Goal: Information Seeking & Learning: Learn about a topic

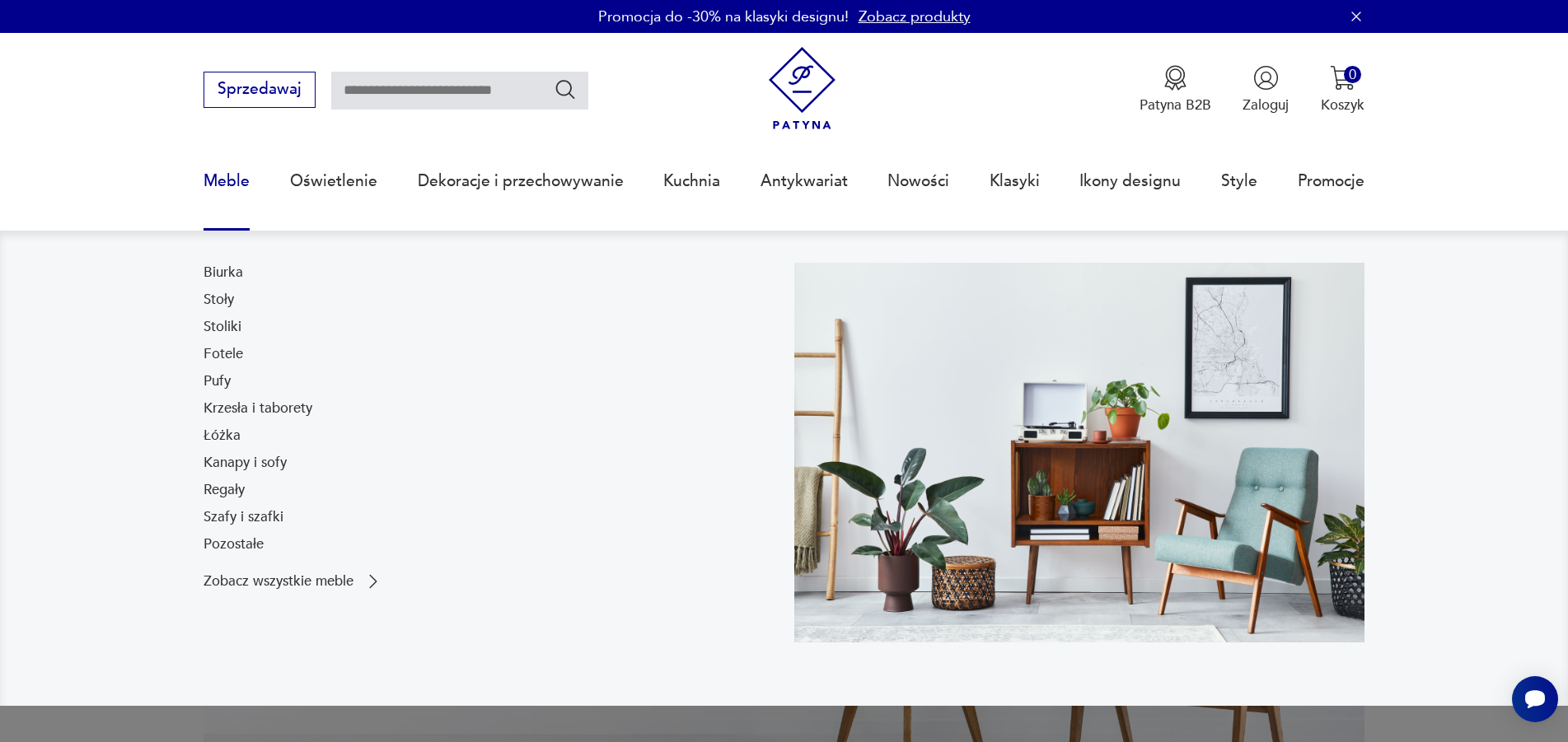
click at [243, 175] on link "Meble" at bounding box center [226, 181] width 46 height 76
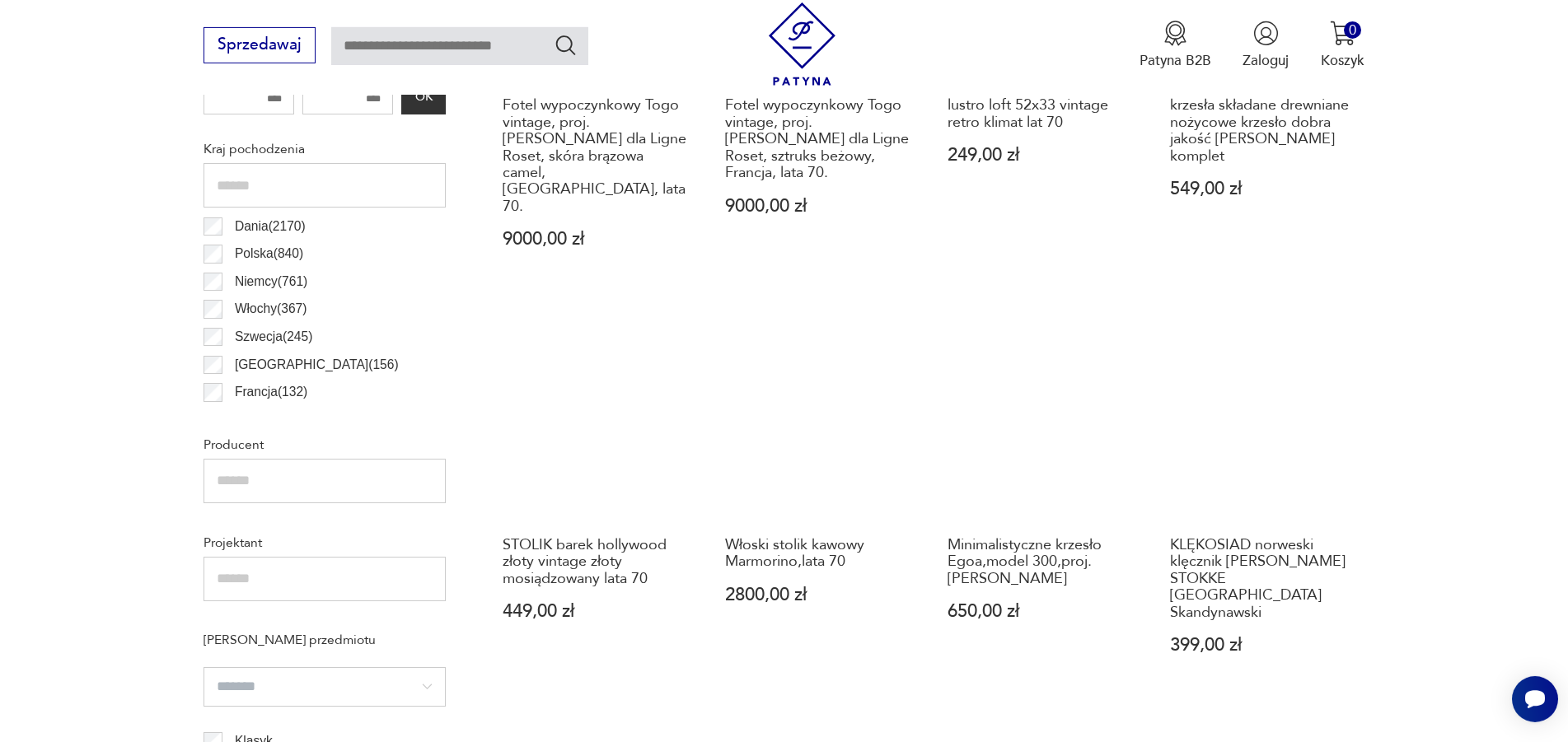
scroll to position [1286, 0]
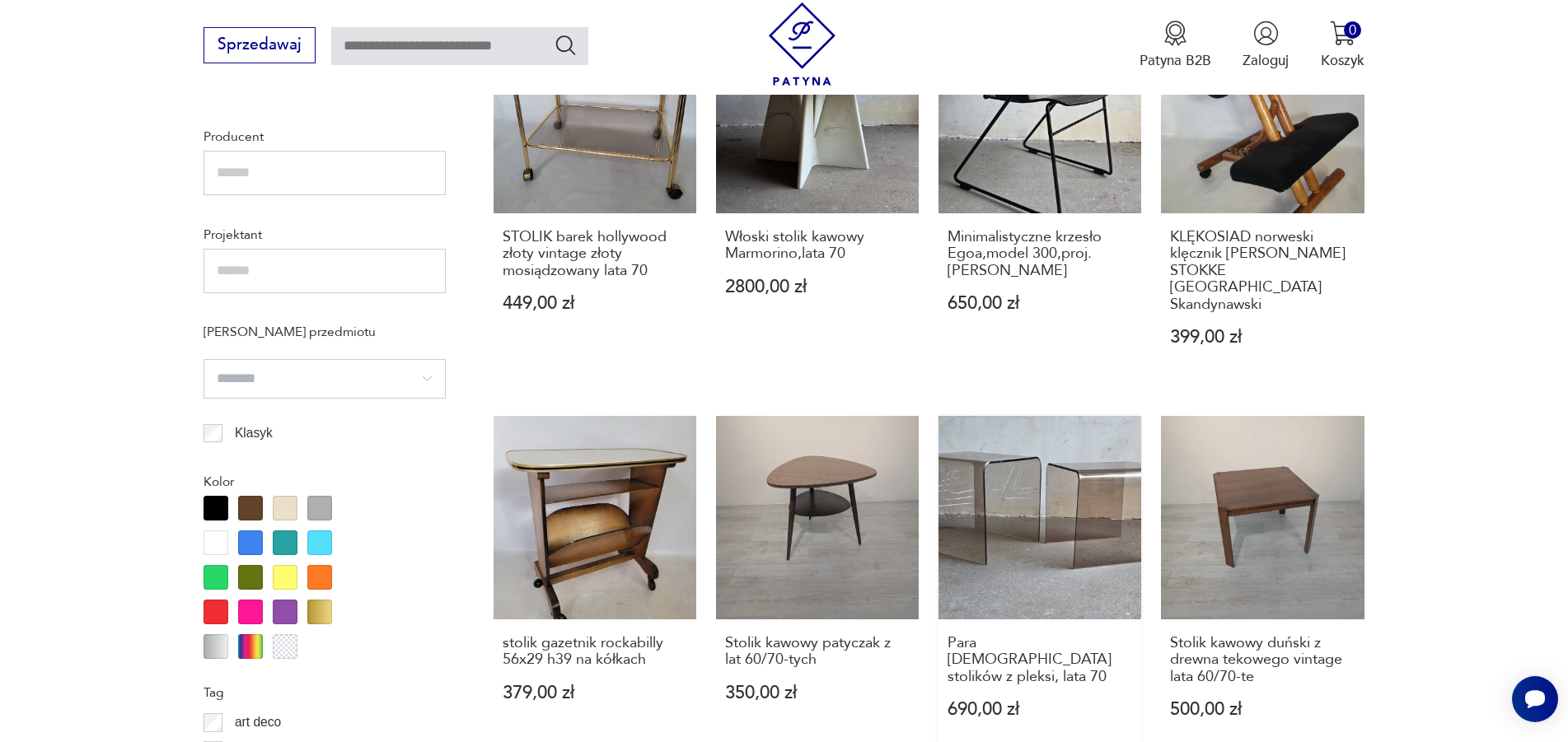
click at [1050, 467] on link "Para [DEMOGRAPHIC_DATA] stolików z pleksi, lata 70 690,00 zł" at bounding box center [1040, 586] width 203 height 341
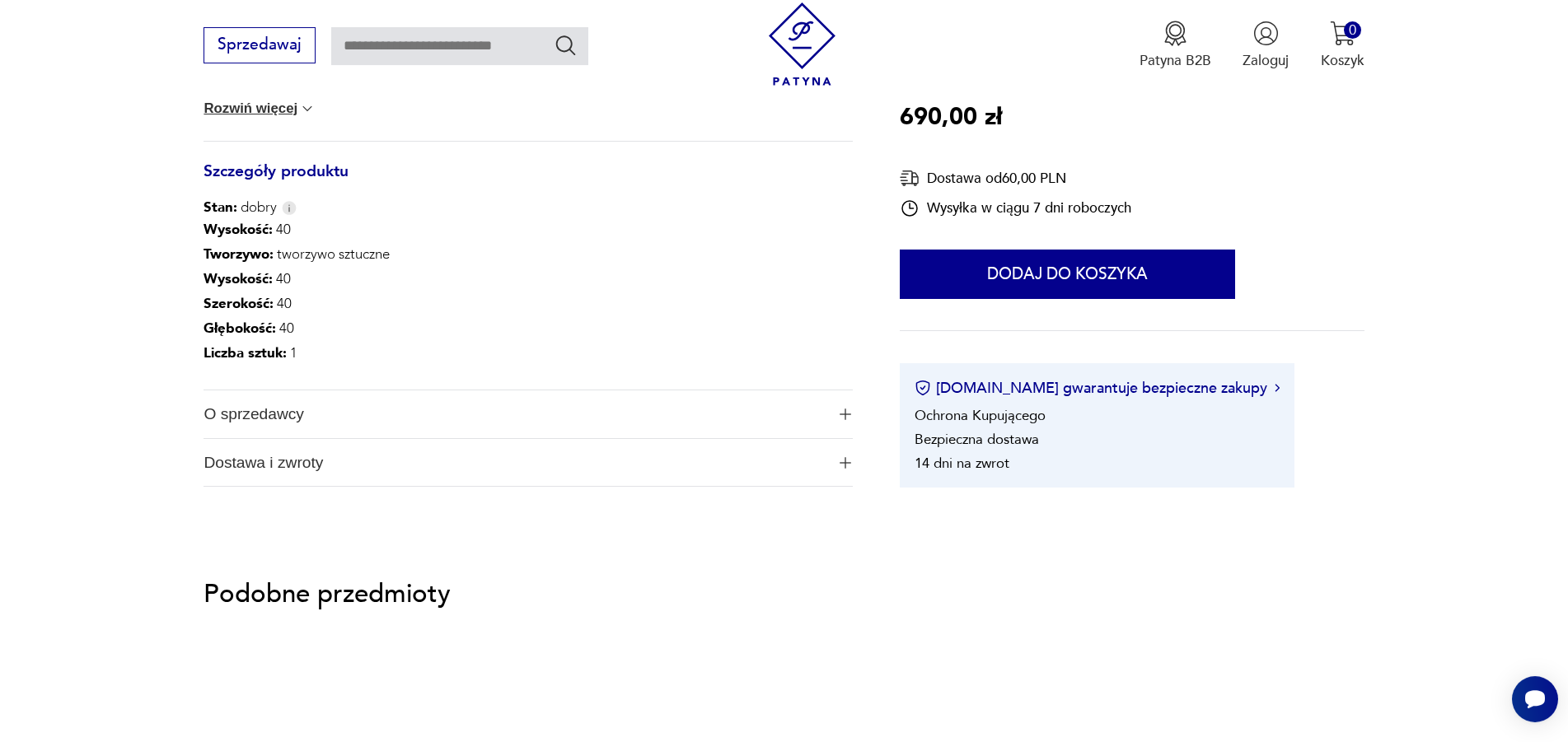
scroll to position [924, 0]
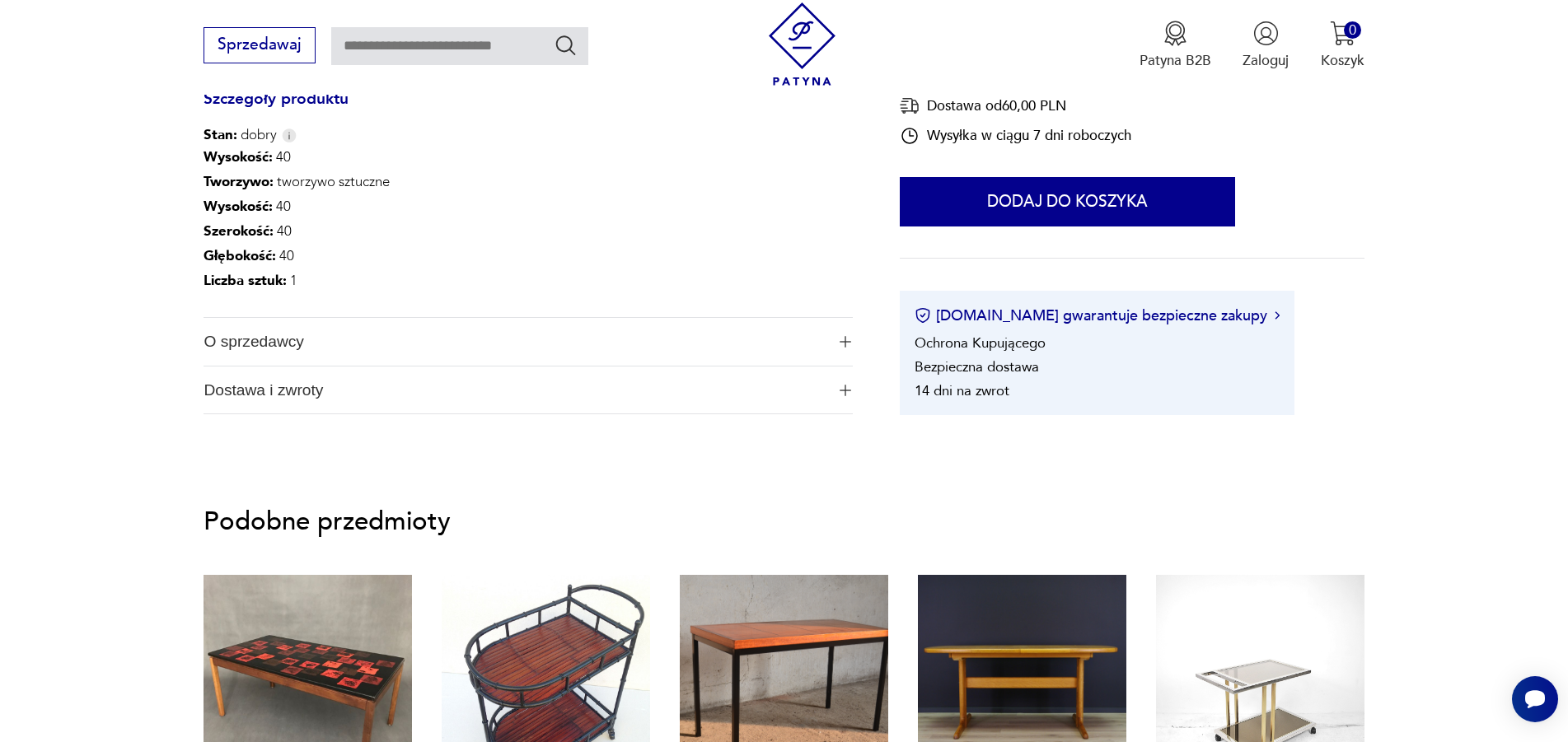
click at [255, 329] on span "O sprzedawcy" at bounding box center [514, 341] width 621 height 48
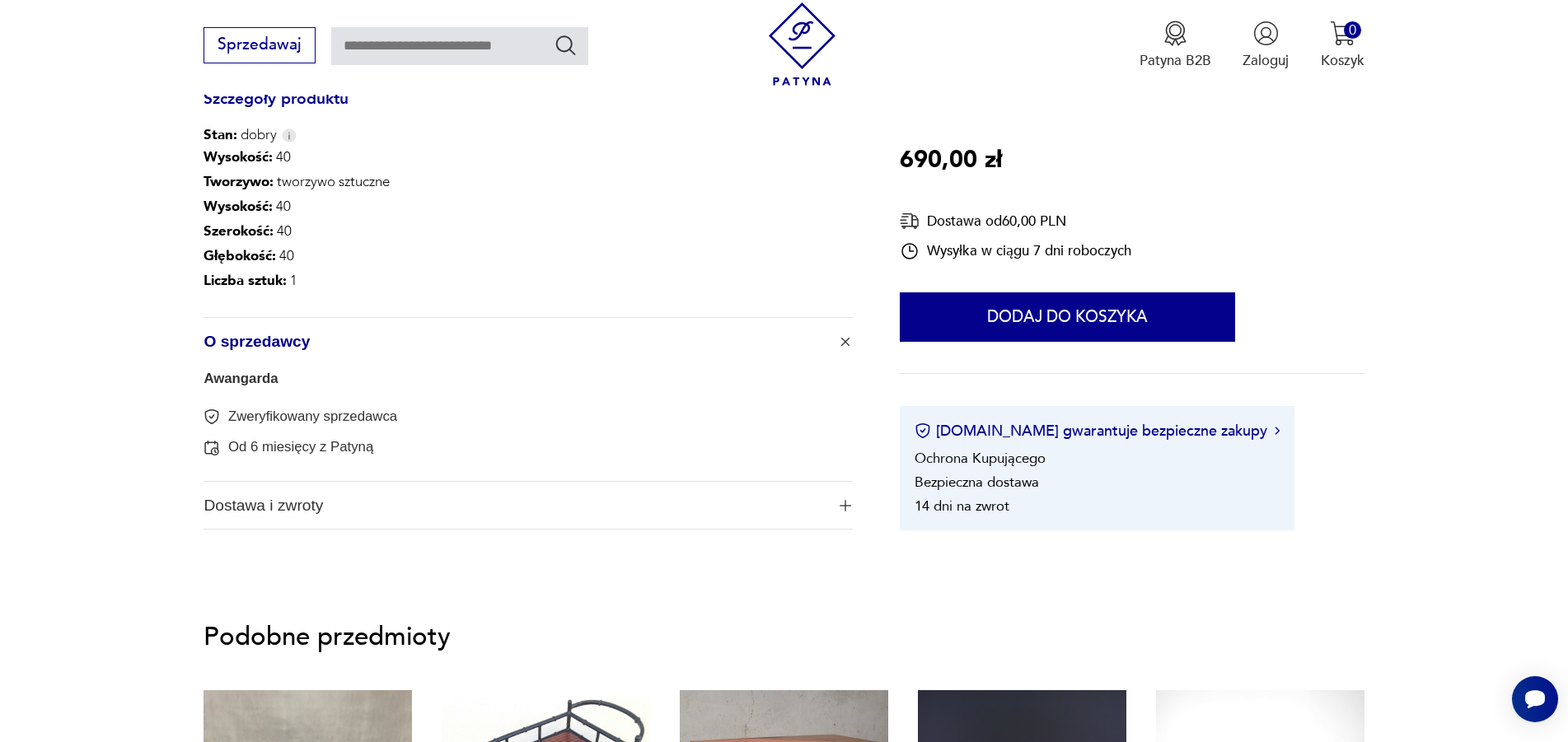
click at [252, 378] on link "Awangarda" at bounding box center [240, 379] width 74 height 16
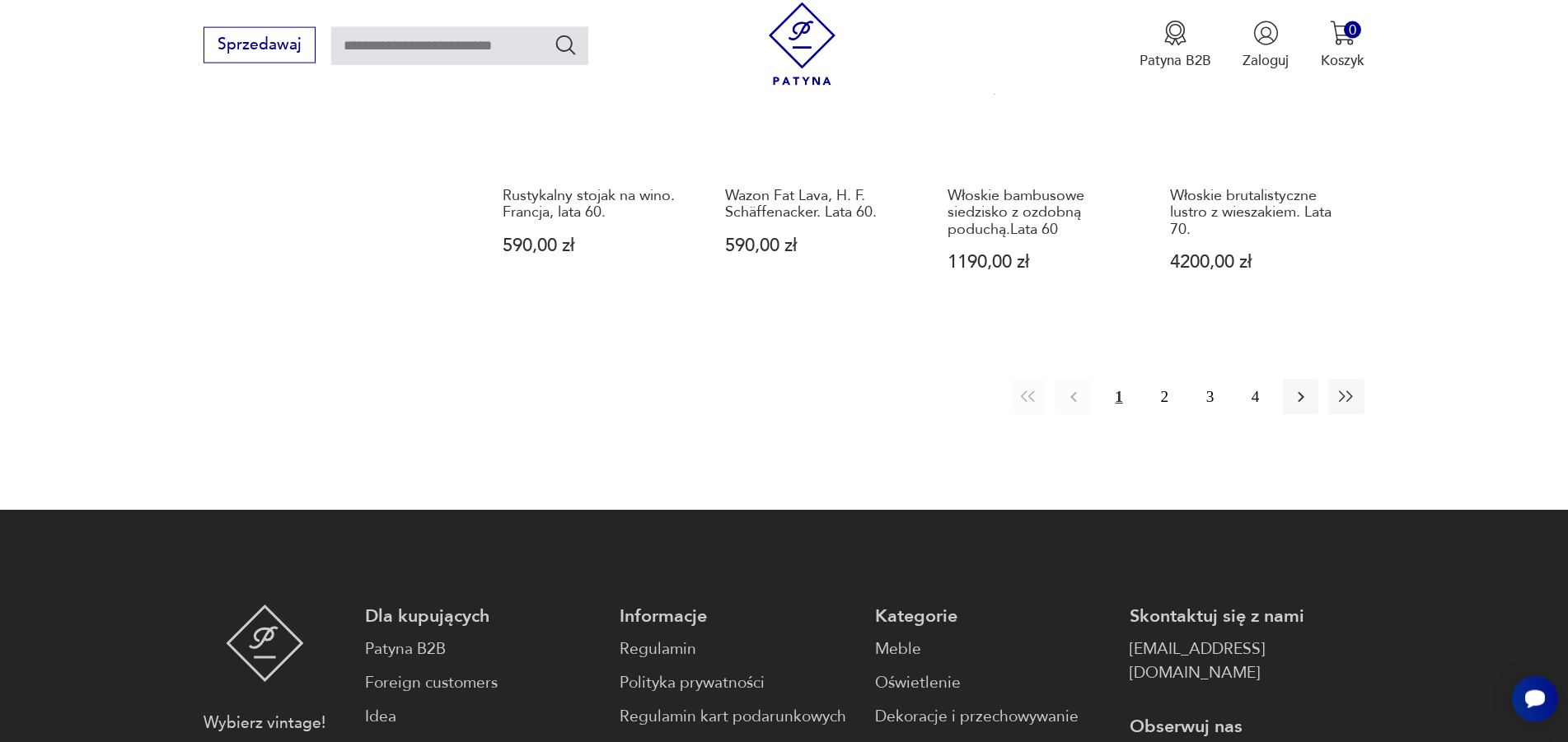
scroll to position [1914, 0]
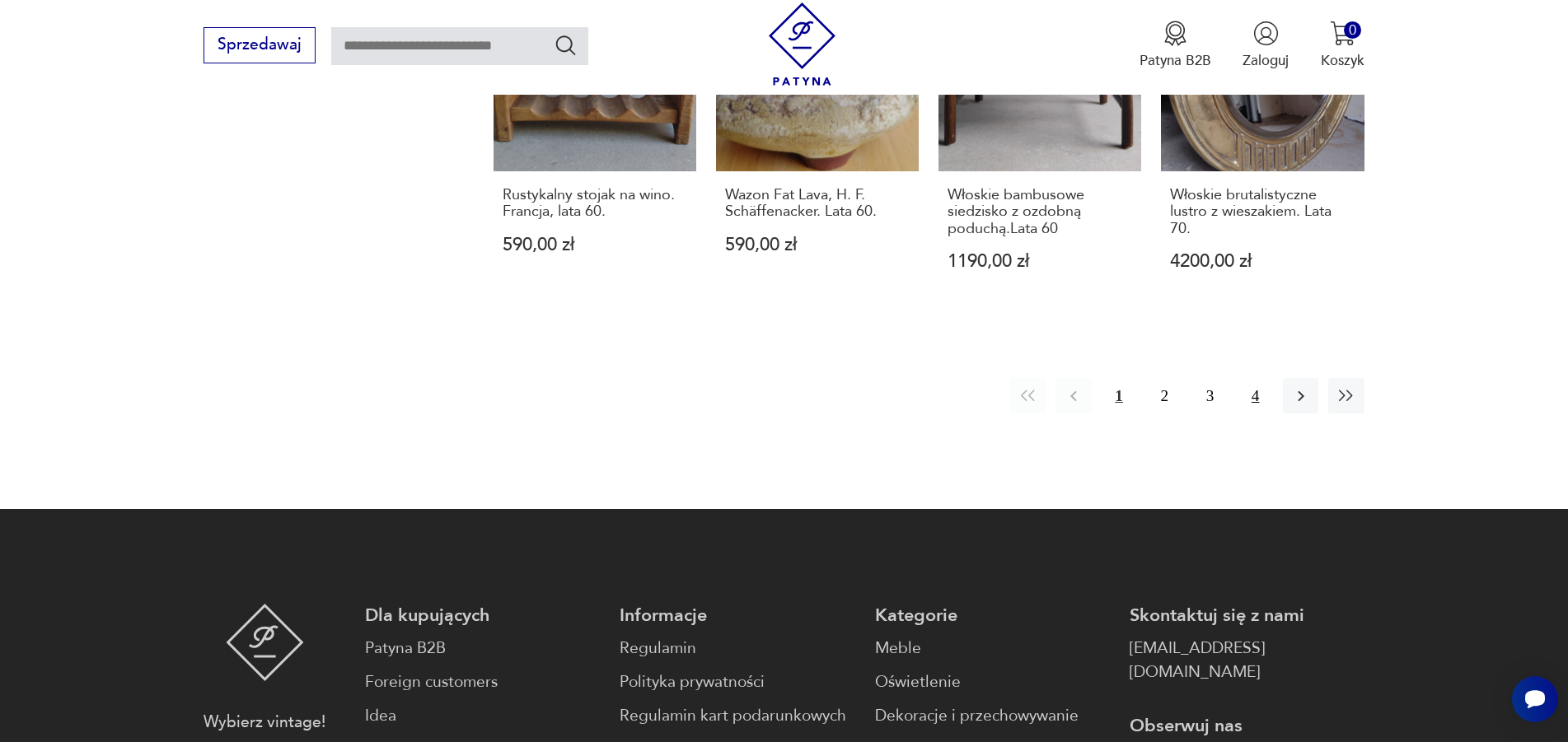
click at [1260, 378] on button "4" at bounding box center [1255, 395] width 36 height 36
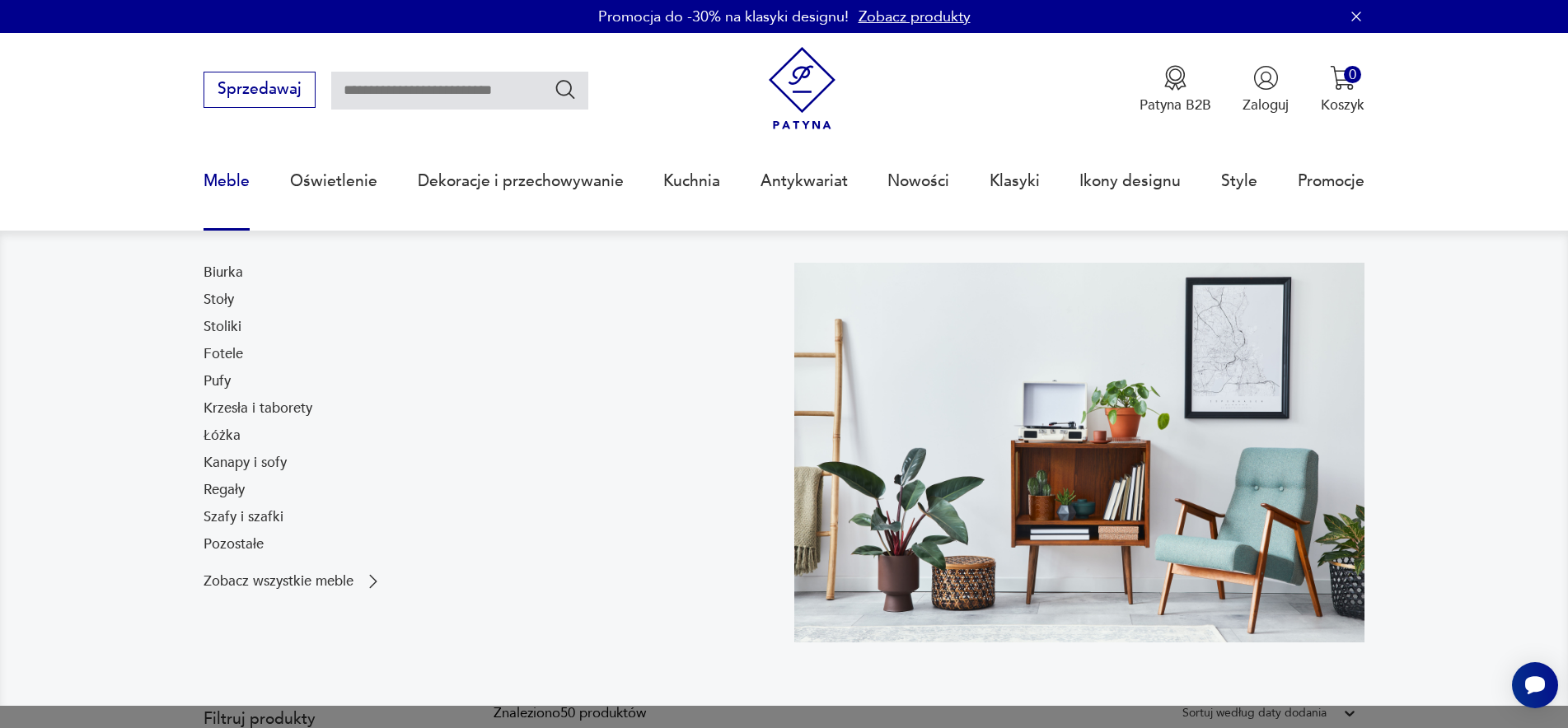
click at [216, 185] on link "Meble" at bounding box center [226, 181] width 46 height 76
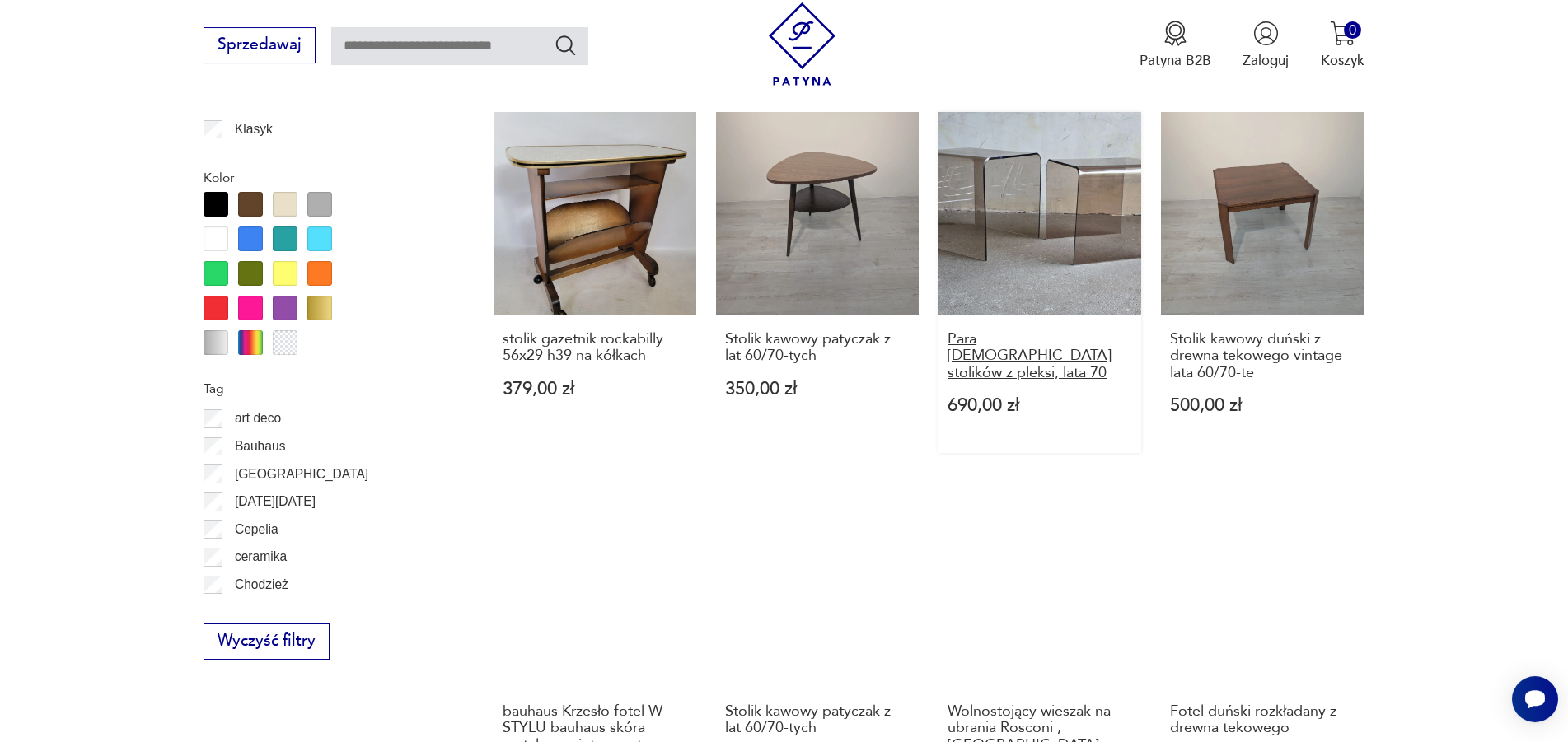
scroll to position [1702, 0]
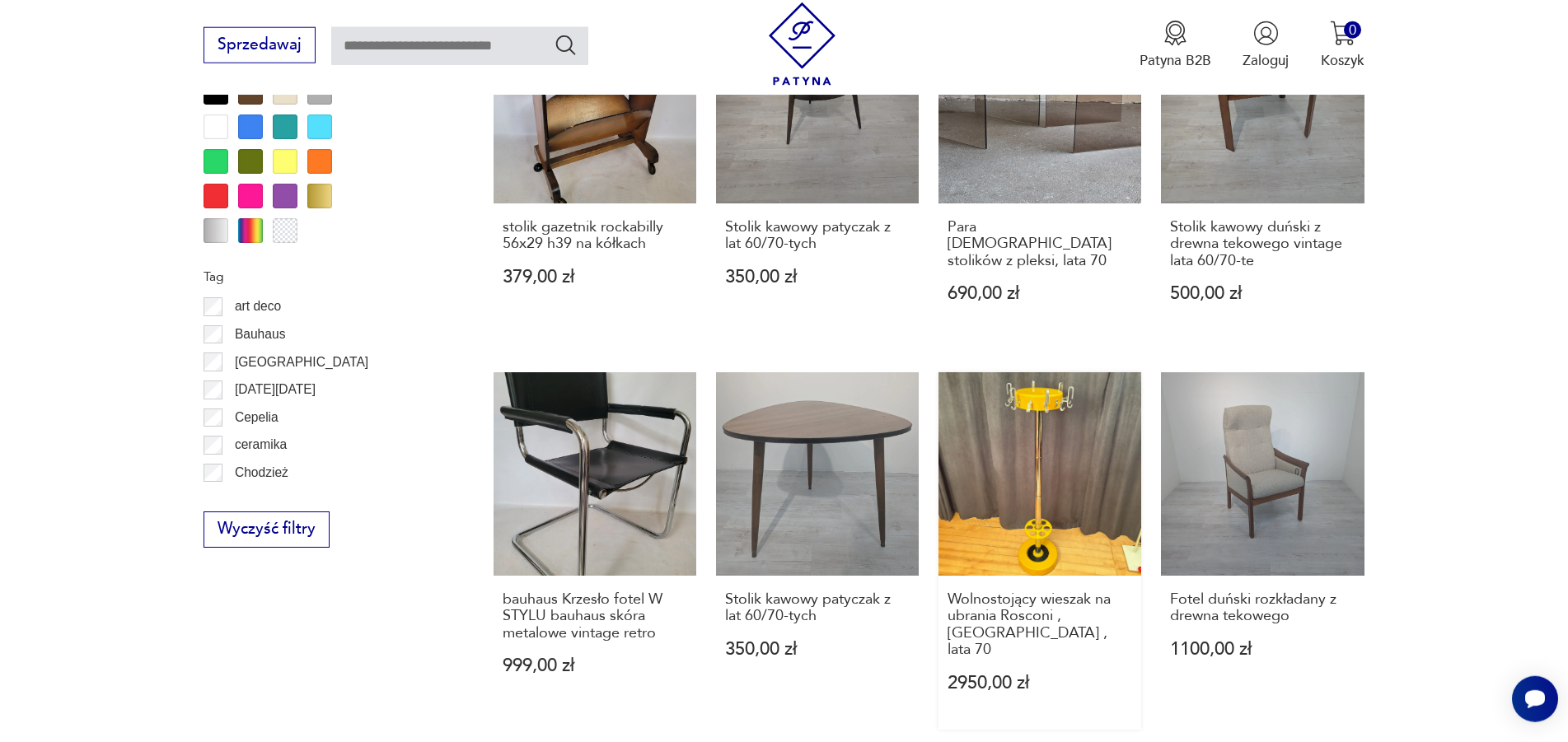
click at [998, 465] on link "Wolnostojący wieszak na ubrania Rosconi , [GEOGRAPHIC_DATA] , lata 70 2950,00 zł" at bounding box center [1040, 551] width 203 height 357
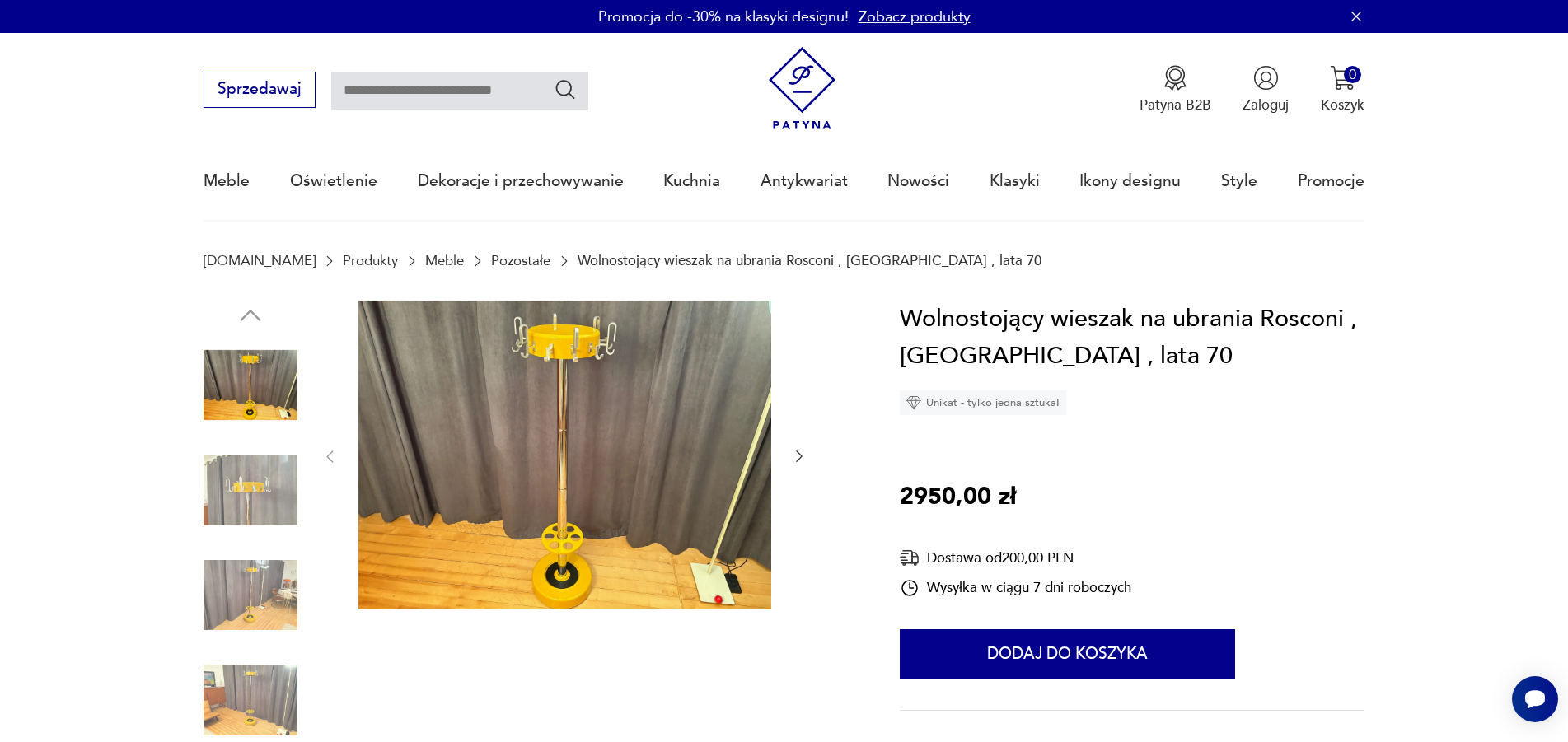
click at [287, 387] on img at bounding box center [250, 386] width 94 height 94
click at [615, 454] on img at bounding box center [564, 455] width 413 height 309
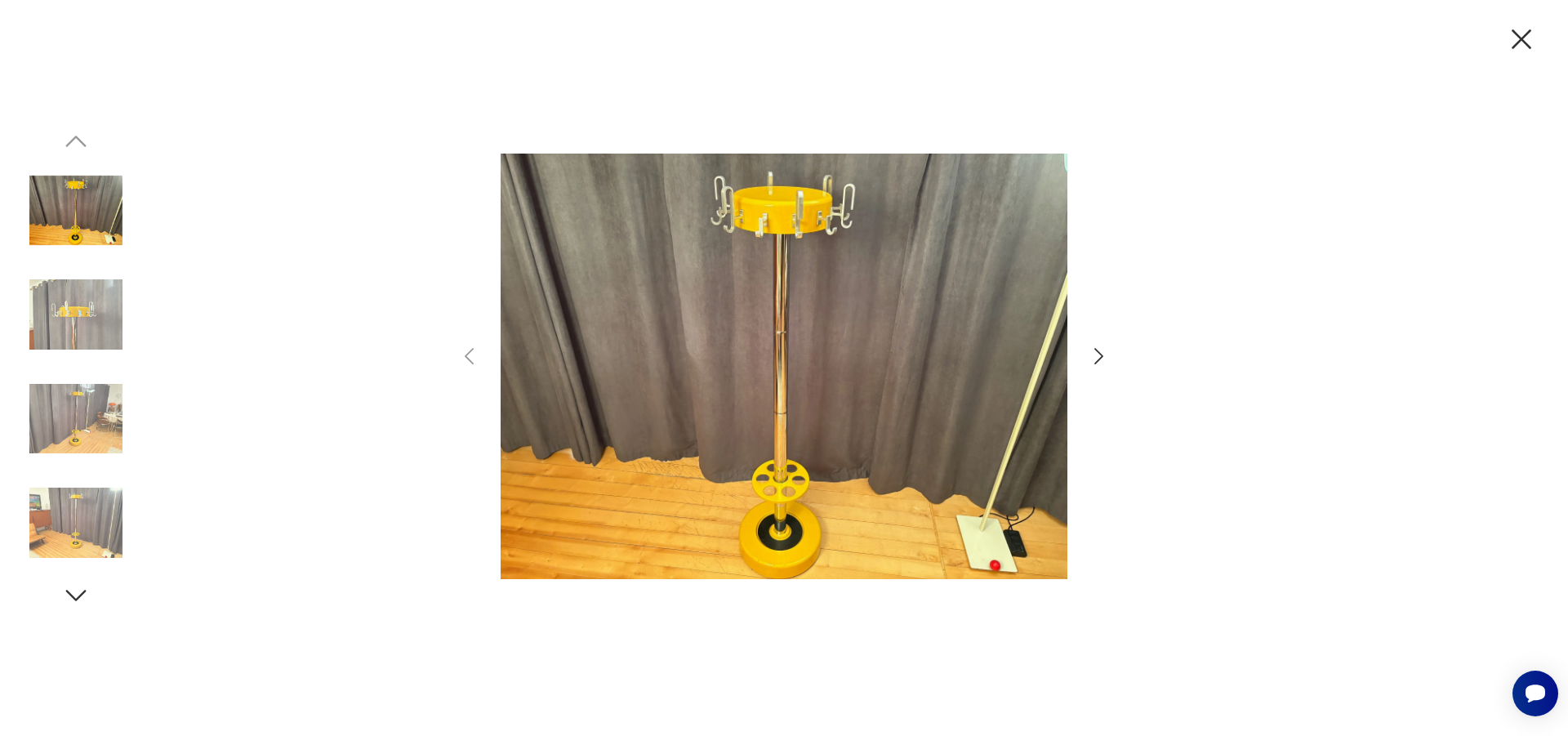
click at [1097, 345] on icon "button" at bounding box center [1098, 356] width 23 height 23
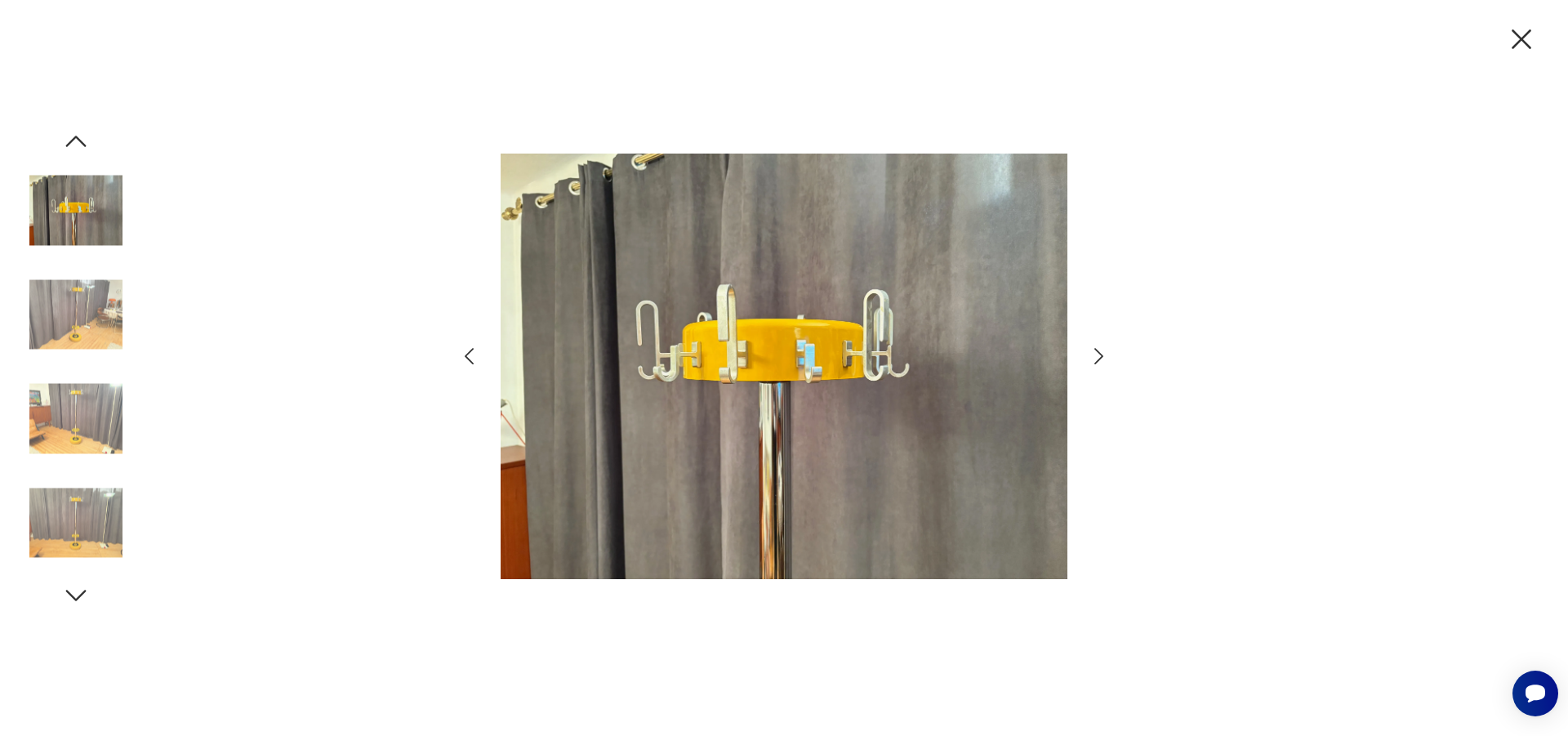
click at [1097, 352] on icon "button" at bounding box center [1098, 356] width 23 height 23
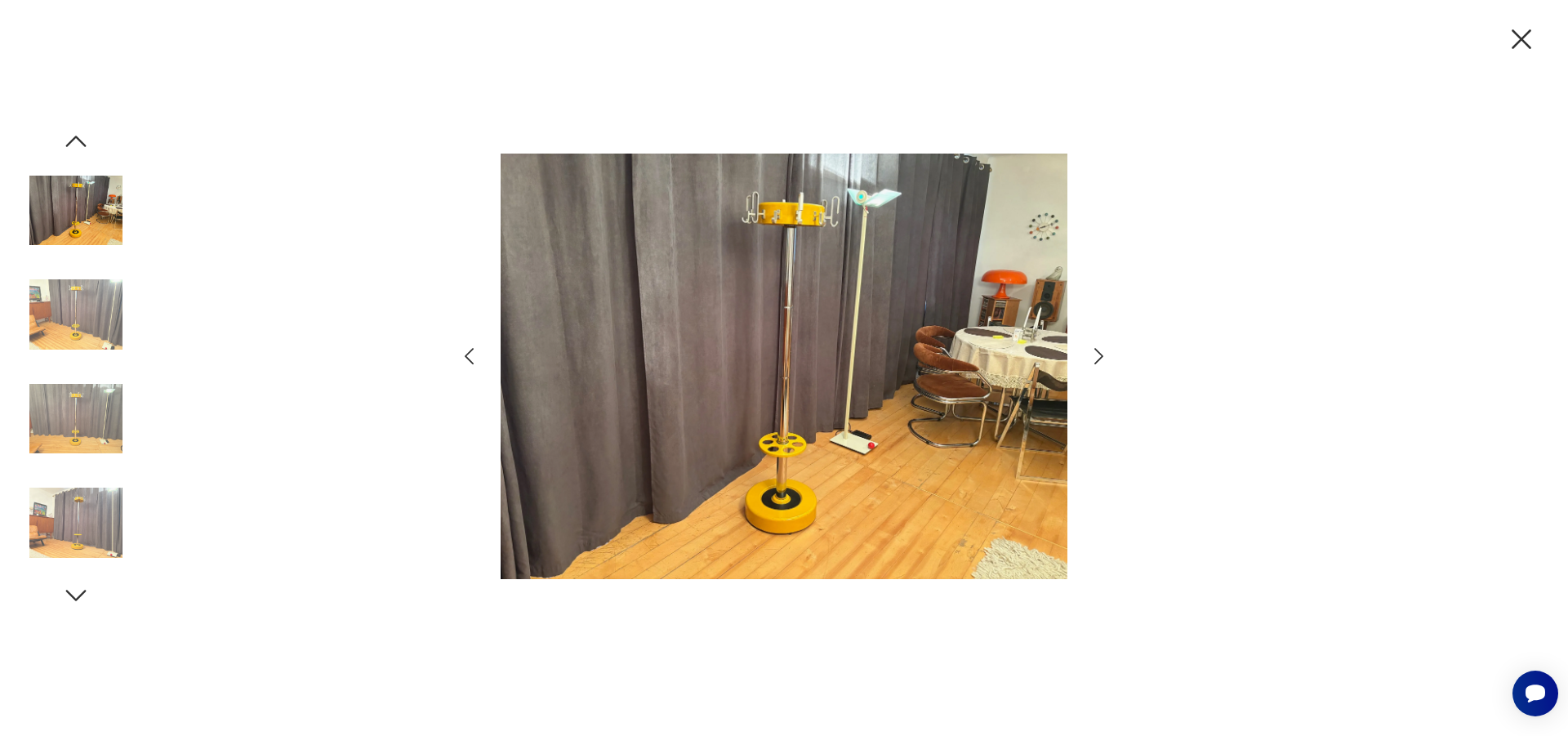
click at [1099, 358] on icon "button" at bounding box center [1098, 356] width 23 height 23
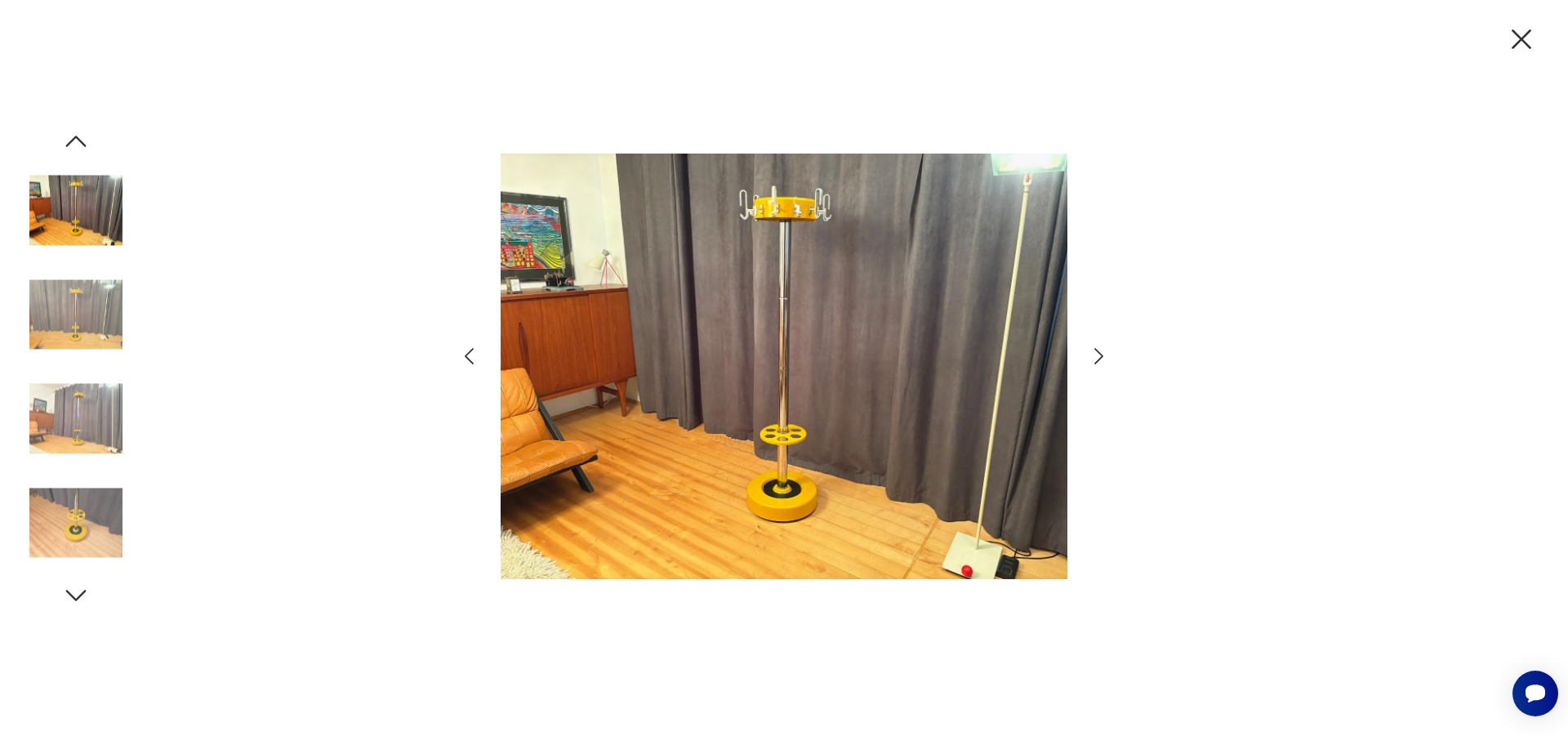
click at [464, 356] on icon "button" at bounding box center [469, 356] width 23 height 23
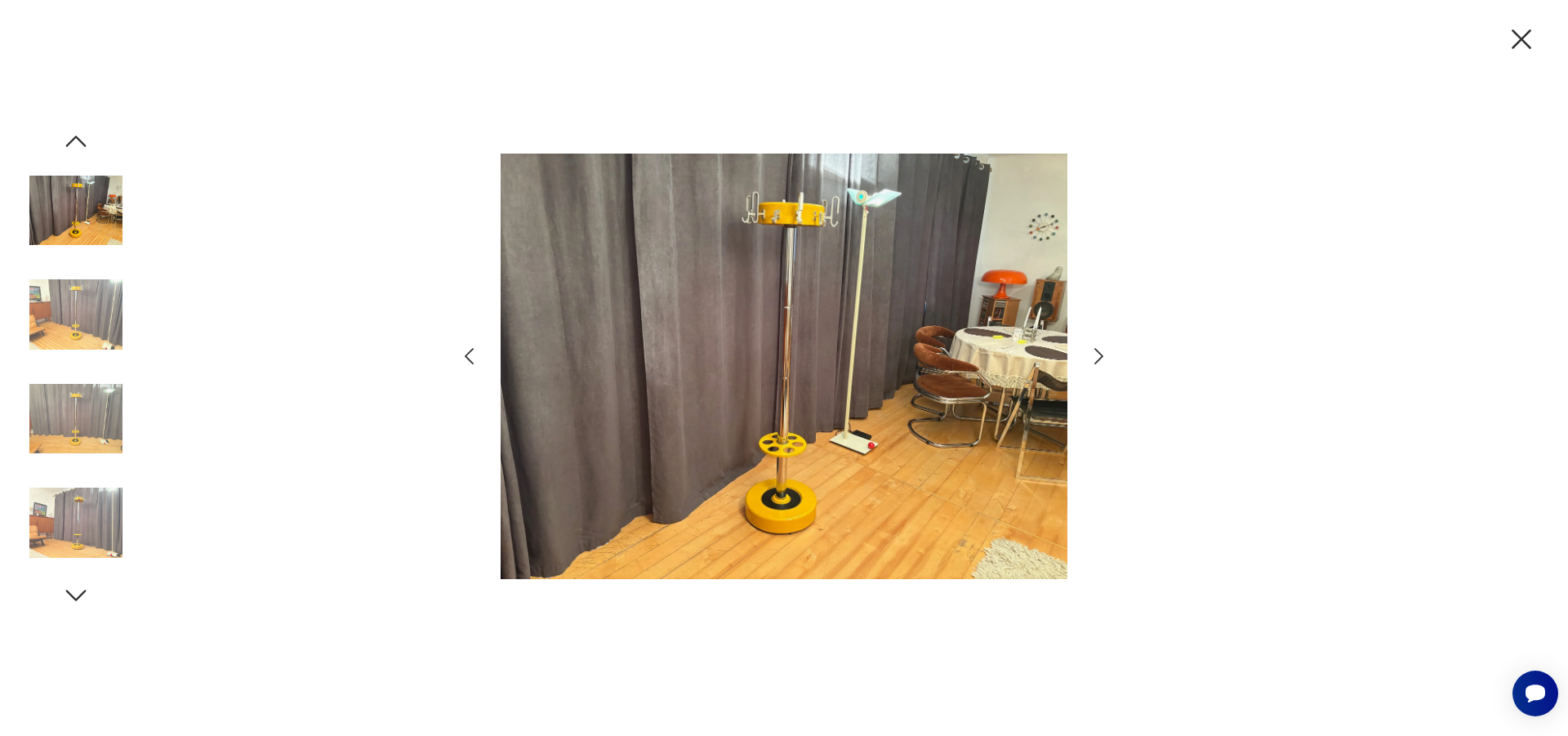
click at [1093, 347] on icon "button" at bounding box center [1098, 356] width 23 height 23
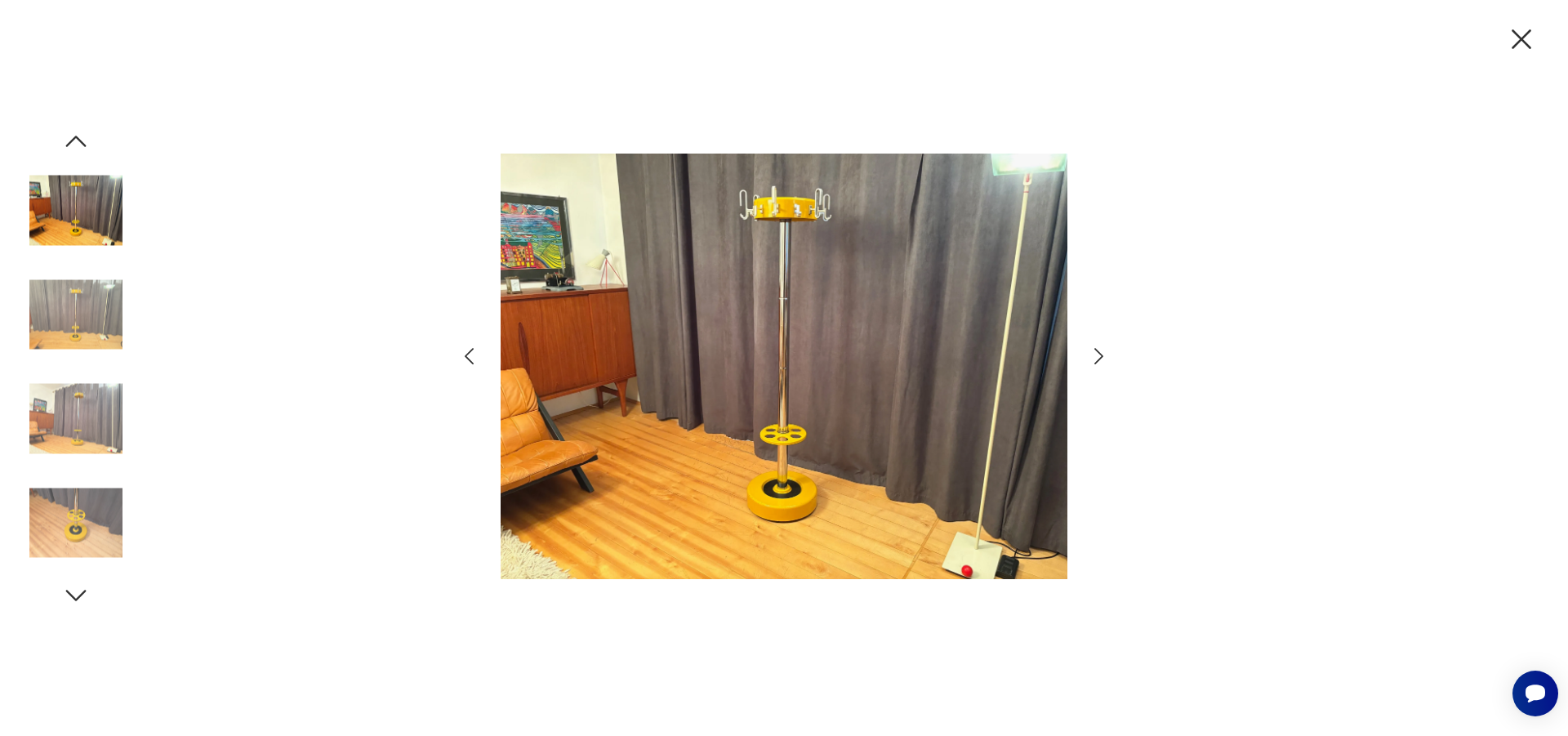
click at [1093, 347] on icon "button" at bounding box center [1098, 356] width 23 height 23
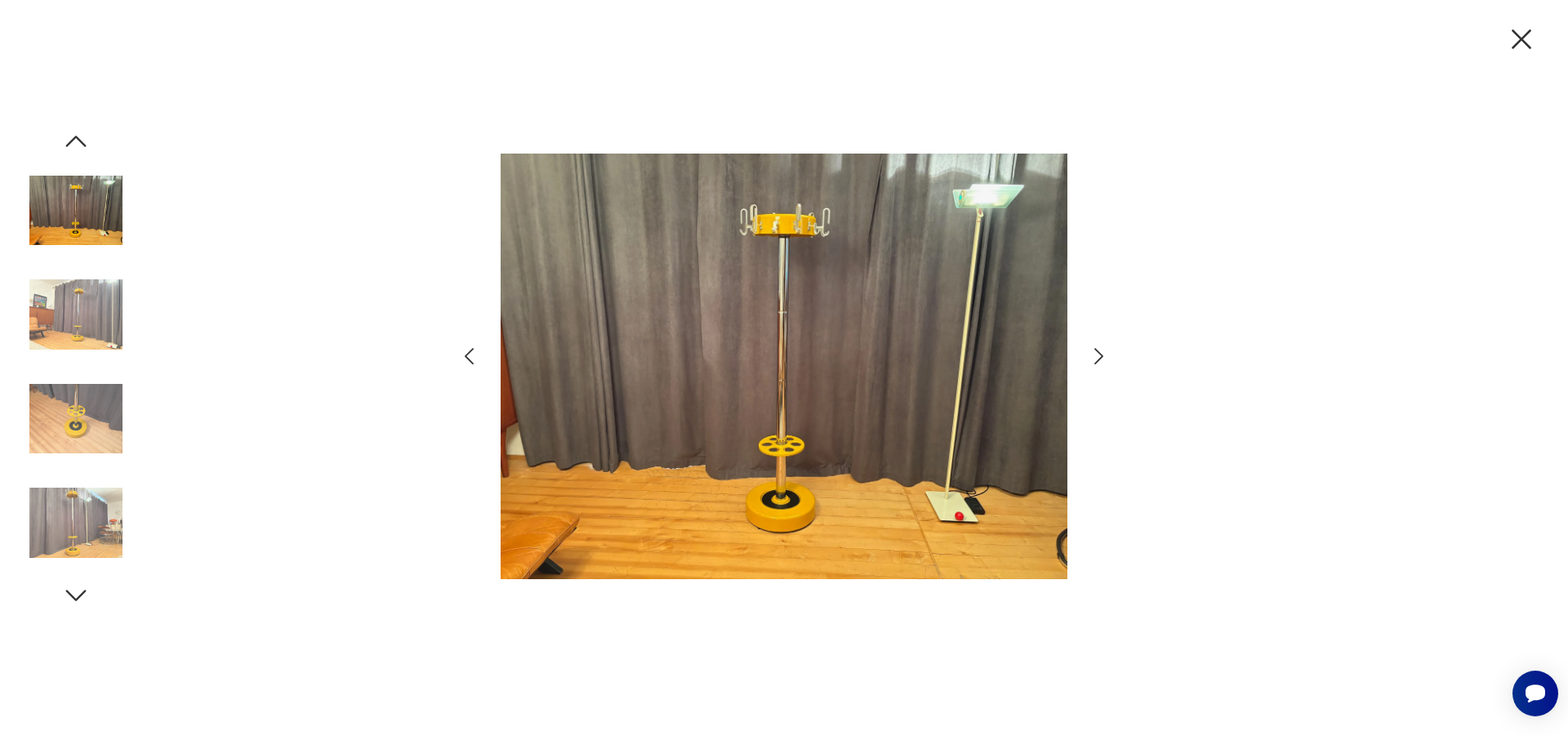
click at [1093, 347] on icon "button" at bounding box center [1098, 356] width 23 height 23
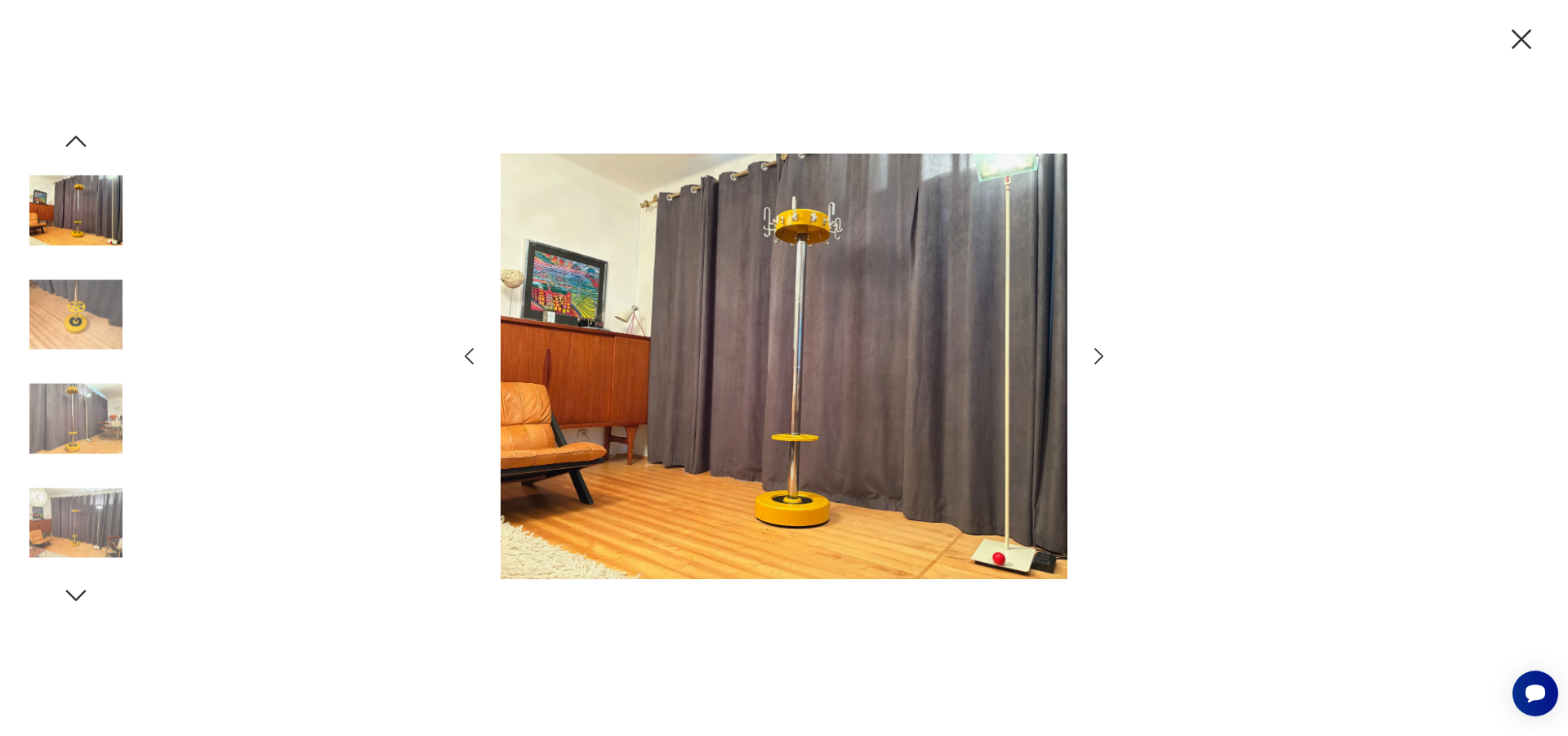
click at [1093, 347] on icon "button" at bounding box center [1098, 356] width 23 height 23
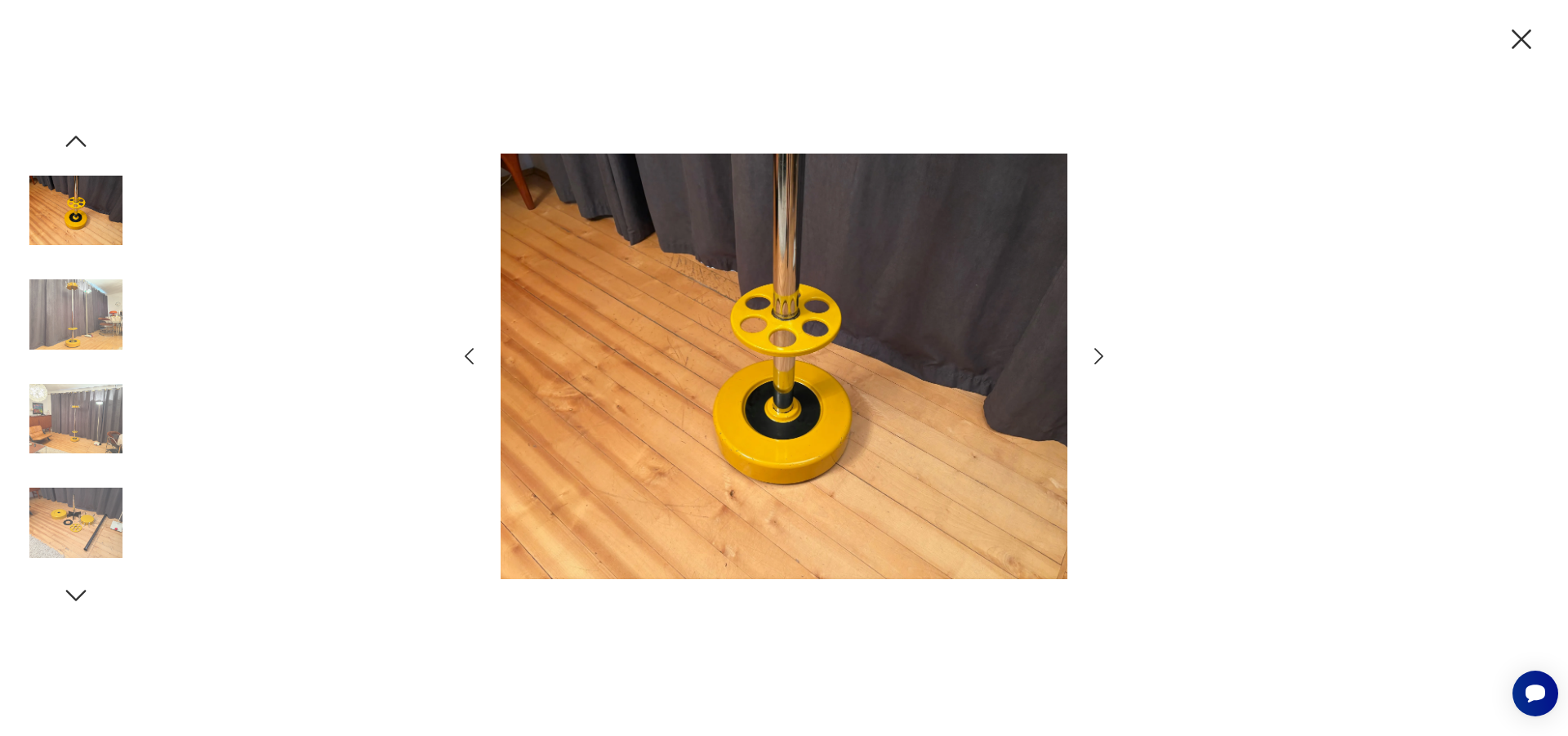
click at [1093, 347] on icon "button" at bounding box center [1098, 356] width 23 height 23
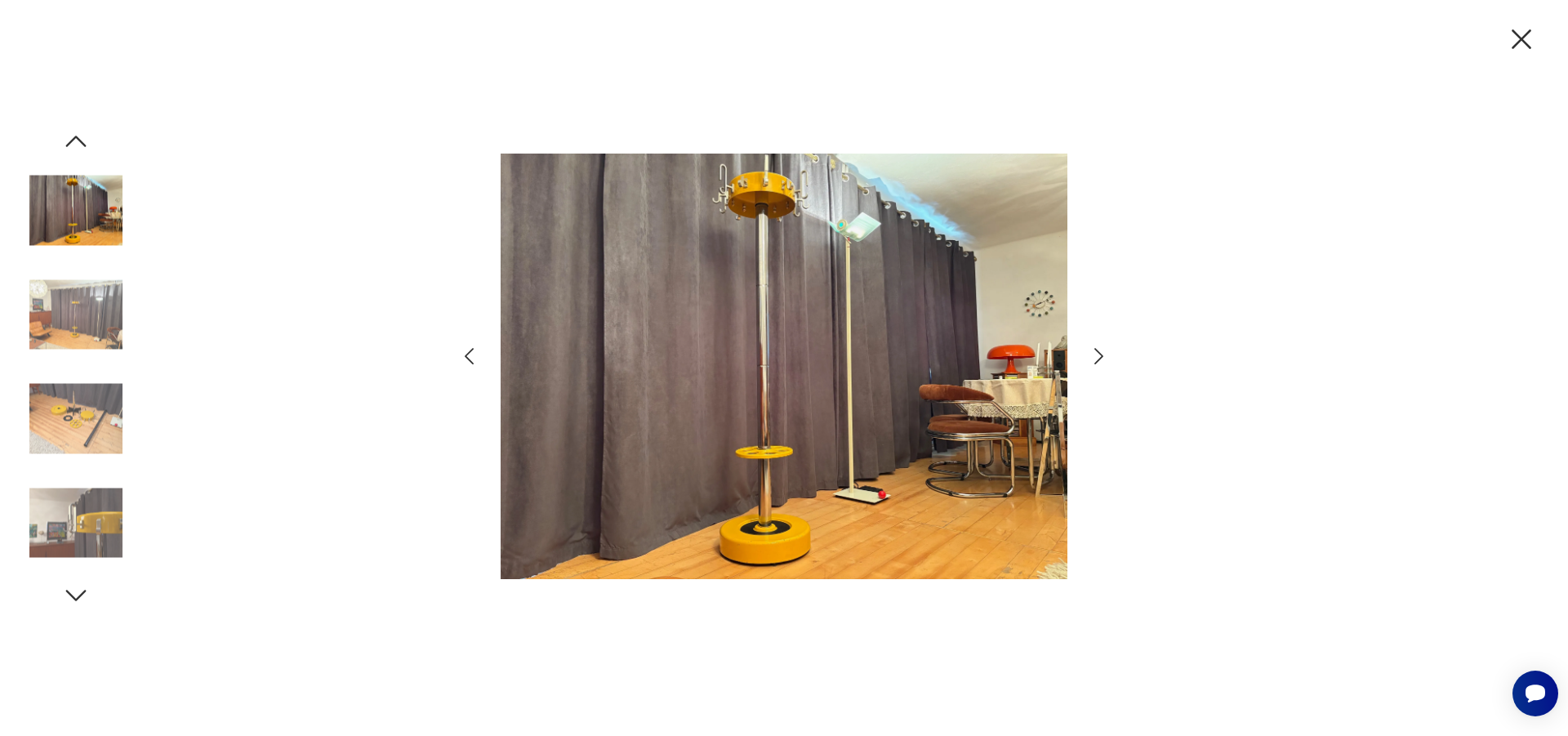
click at [1093, 347] on icon "button" at bounding box center [1098, 356] width 23 height 23
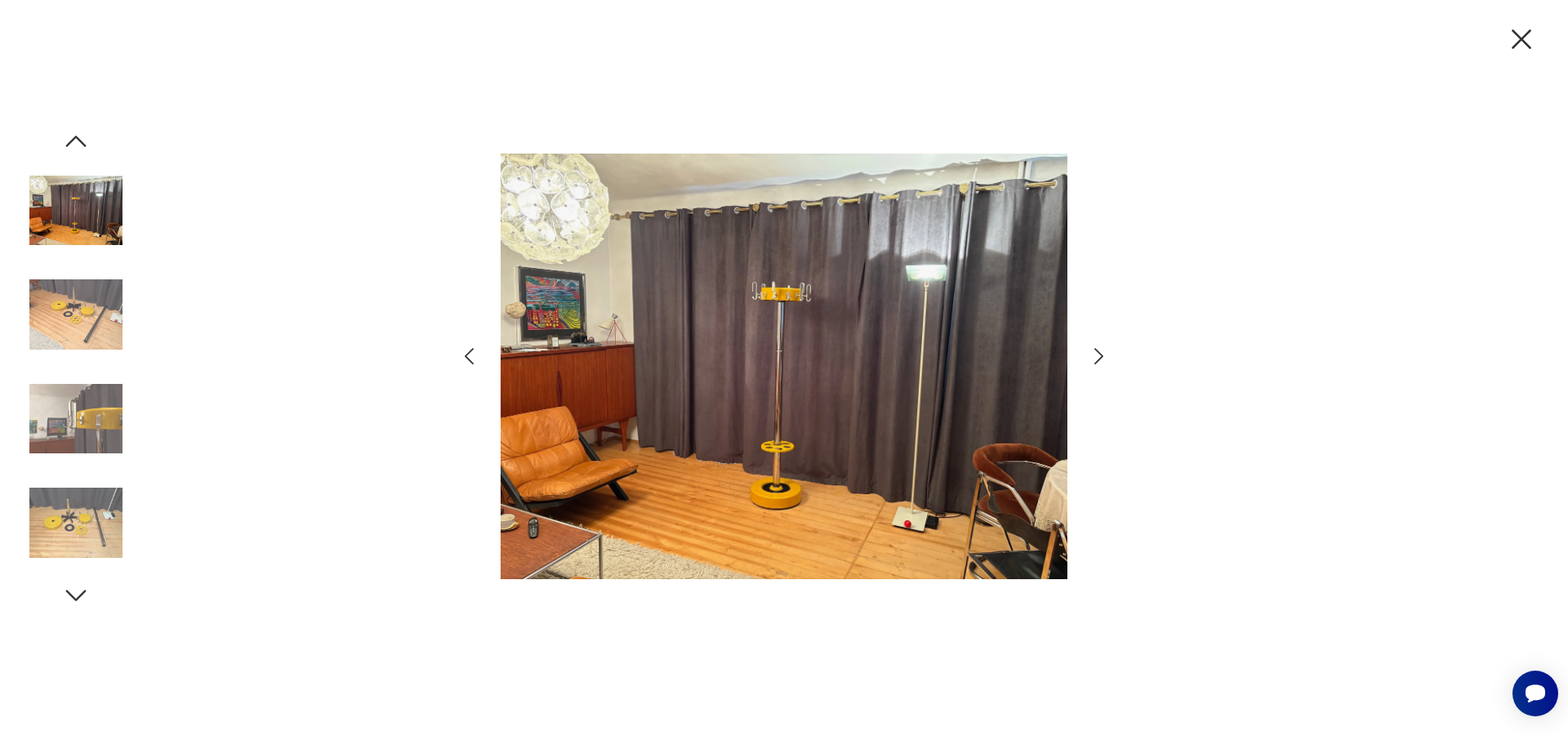
click at [1093, 347] on icon "button" at bounding box center [1098, 356] width 23 height 23
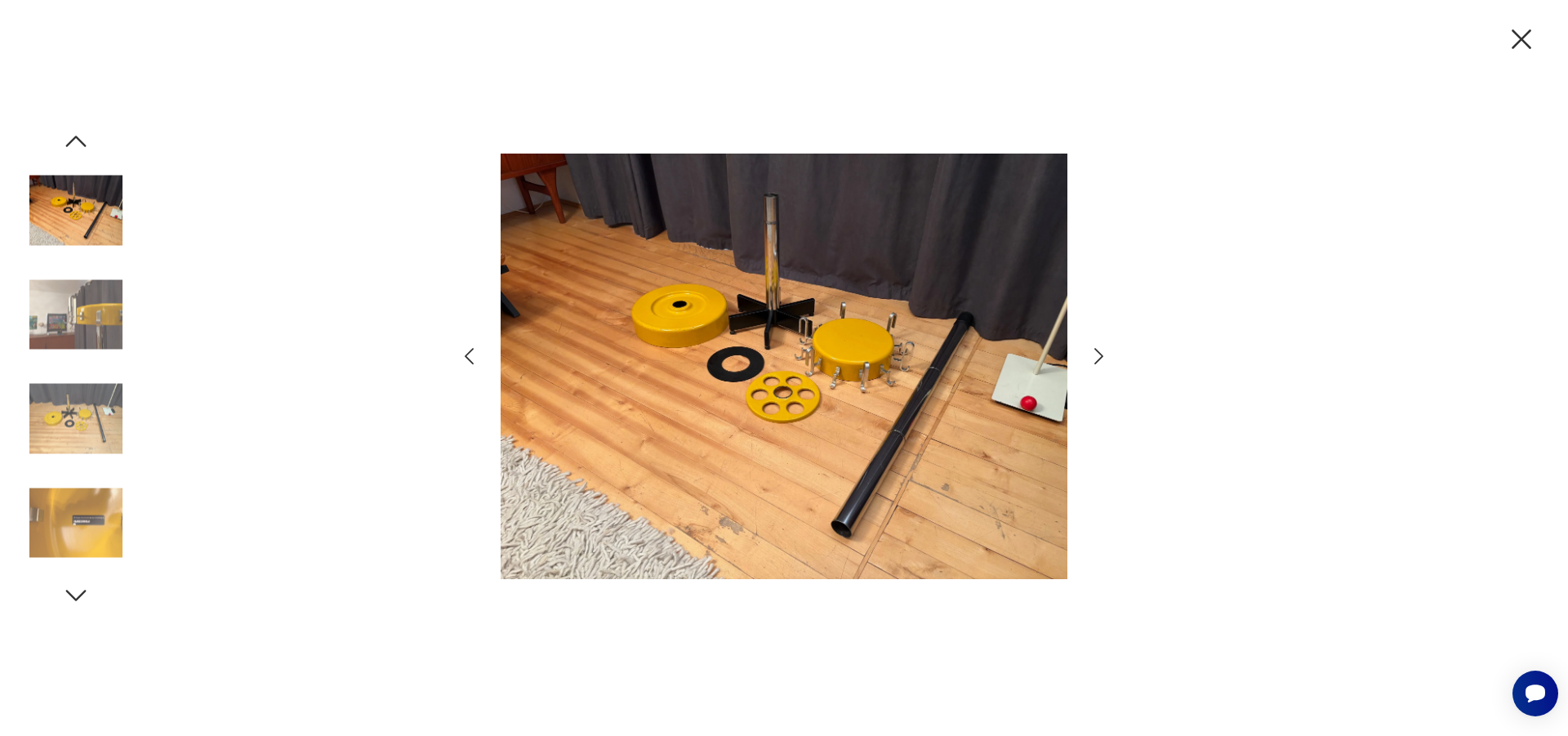
click at [1093, 347] on icon "button" at bounding box center [1098, 356] width 23 height 23
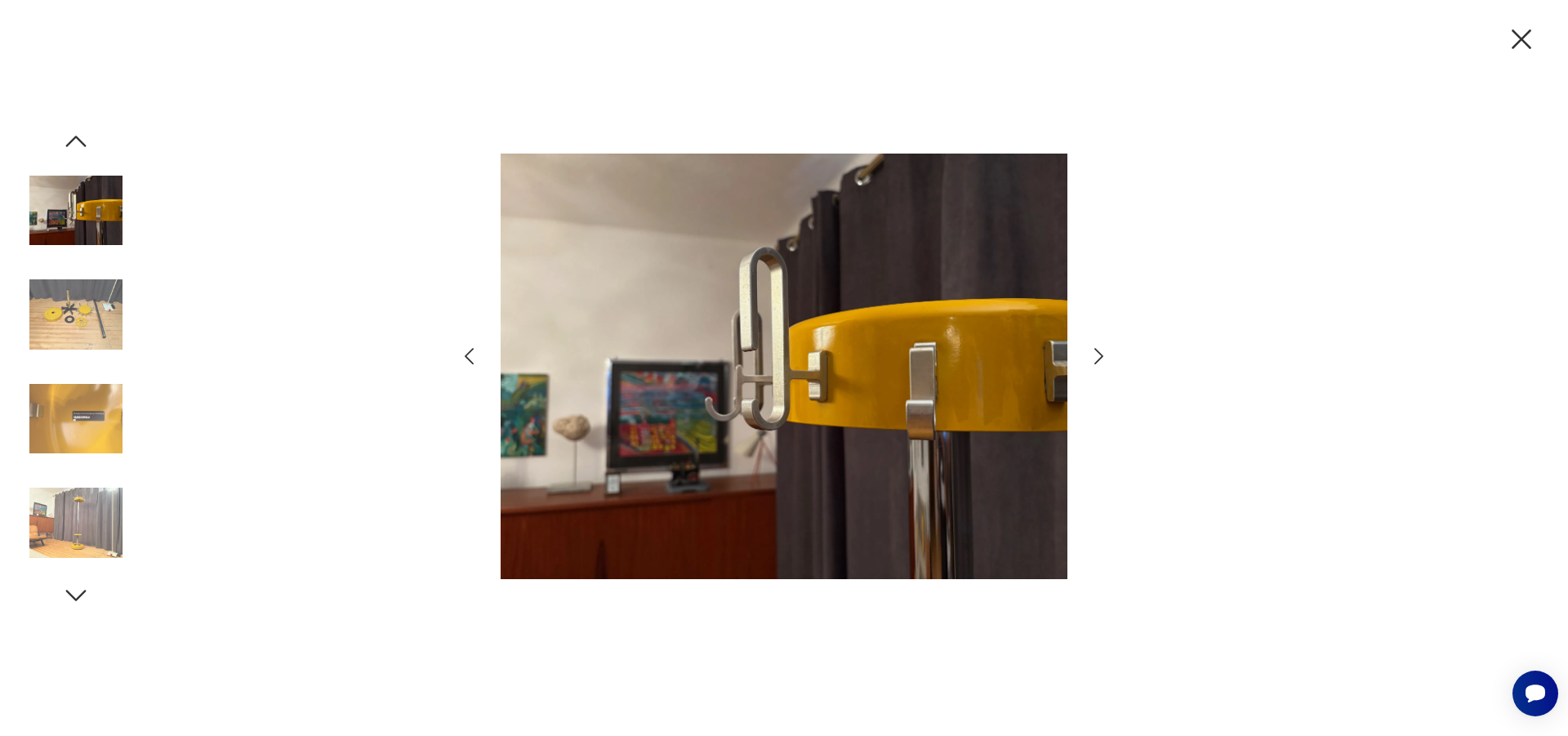
click at [1093, 347] on icon "button" at bounding box center [1098, 356] width 23 height 23
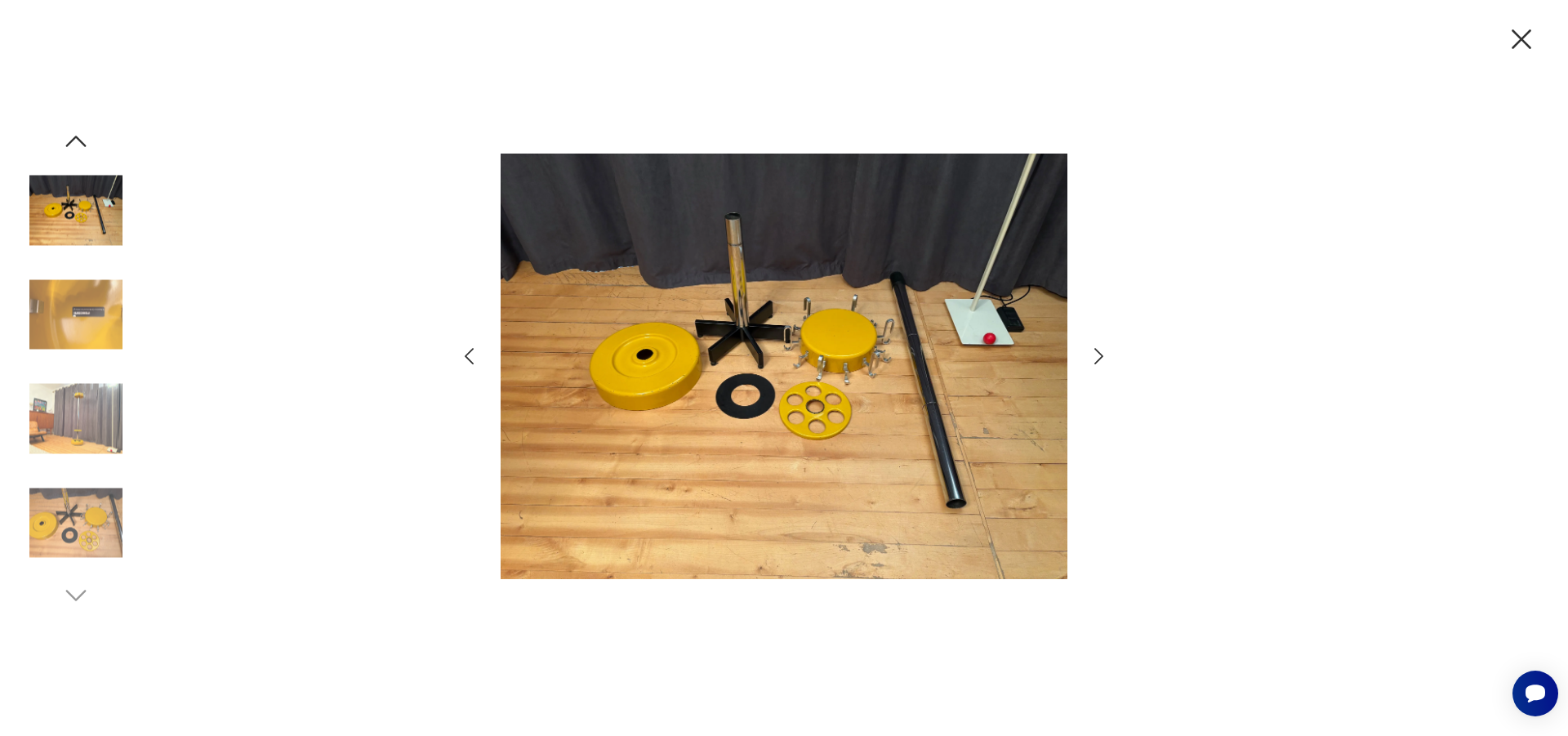
click at [1093, 347] on icon "button" at bounding box center [1098, 356] width 23 height 23
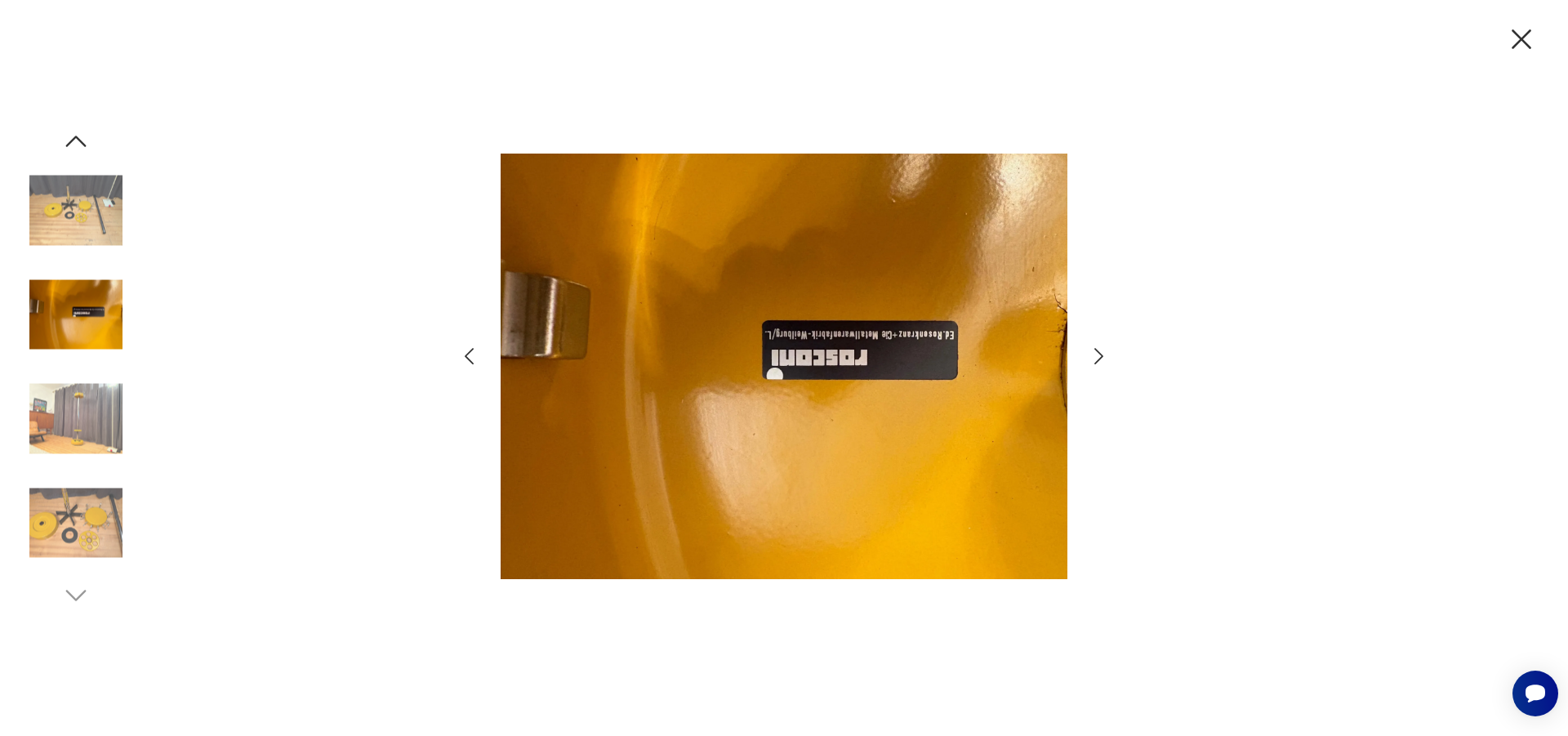
click at [1093, 347] on icon "button" at bounding box center [1098, 356] width 23 height 23
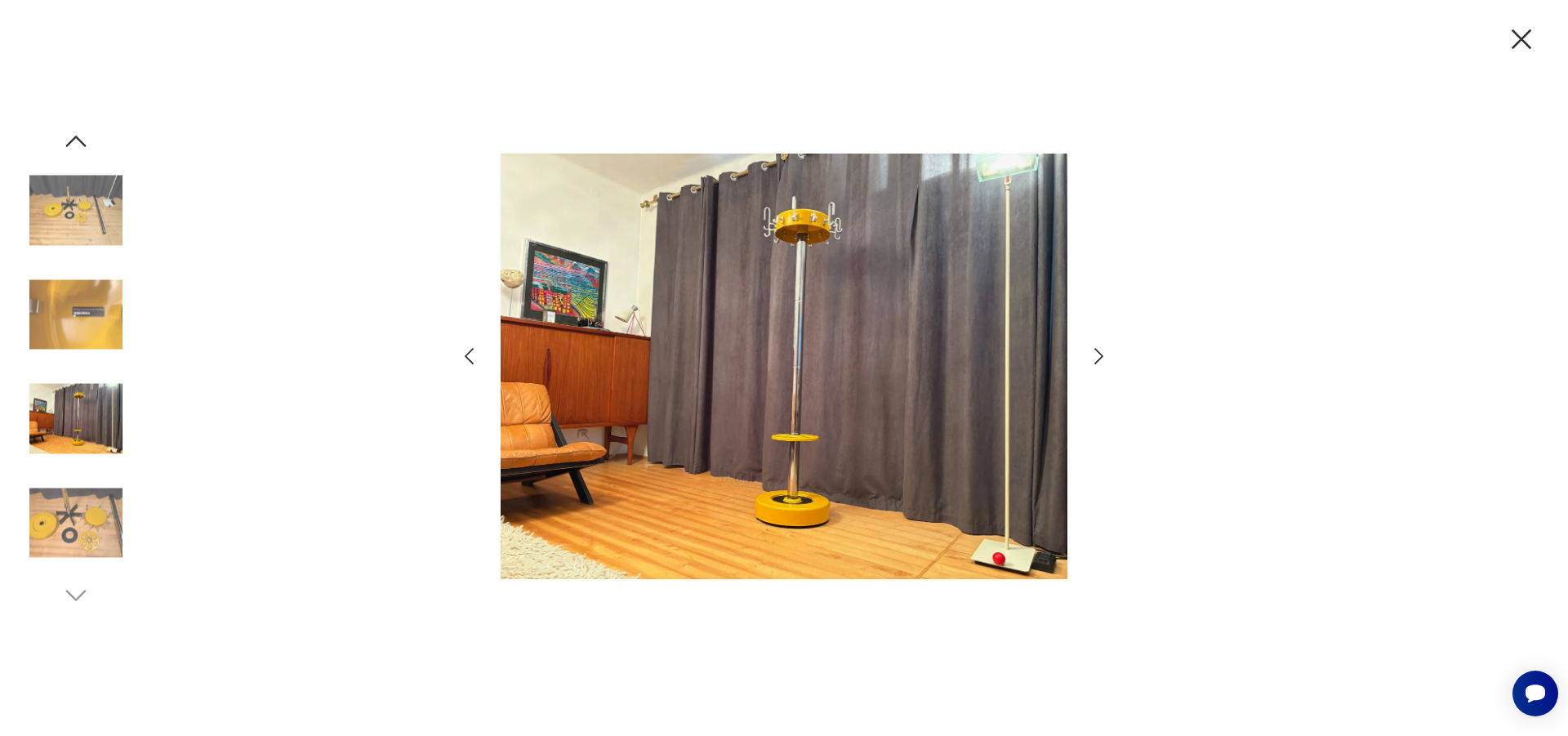
click at [1093, 347] on icon "button" at bounding box center [1098, 356] width 23 height 23
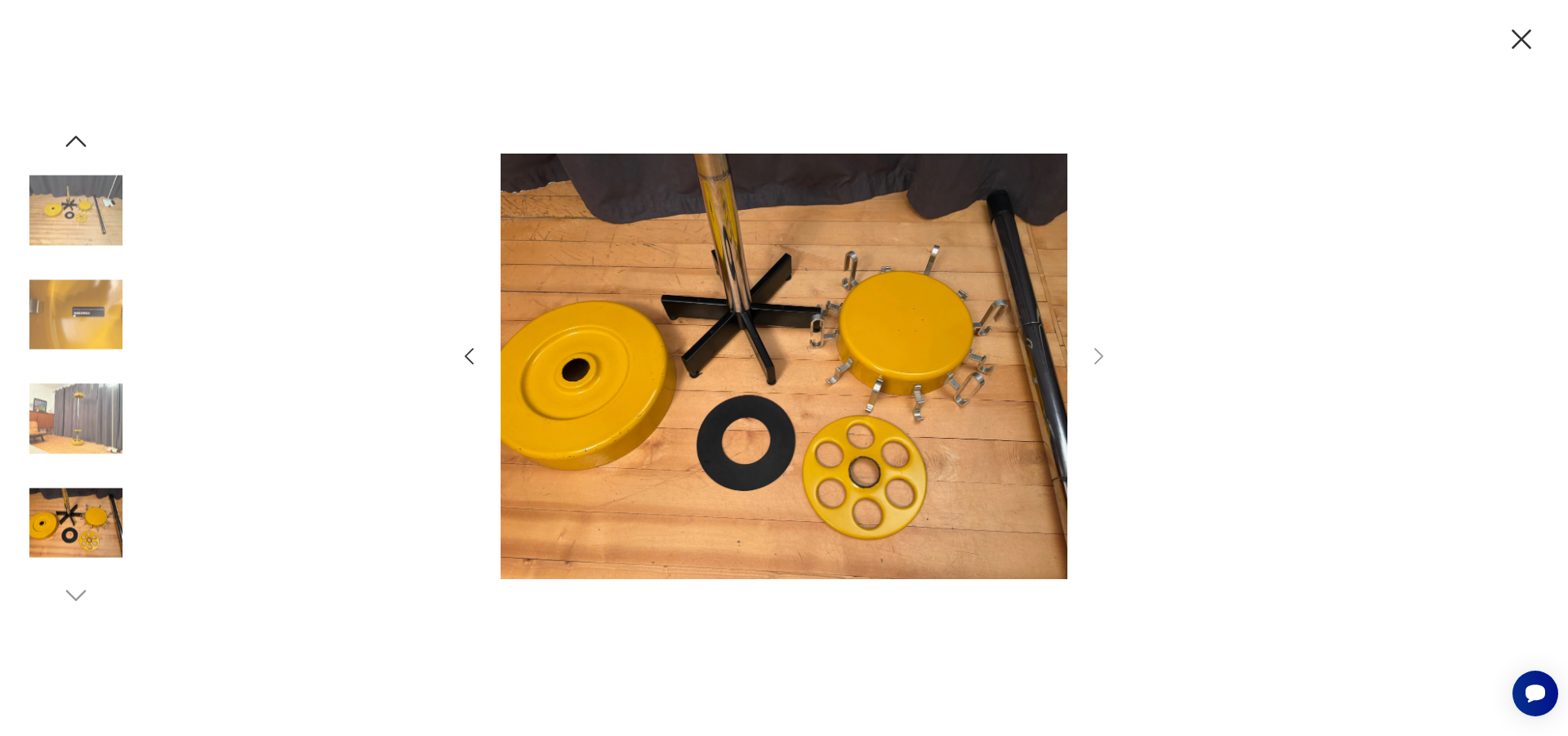
click at [1521, 52] on icon "button" at bounding box center [1521, 40] width 34 height 34
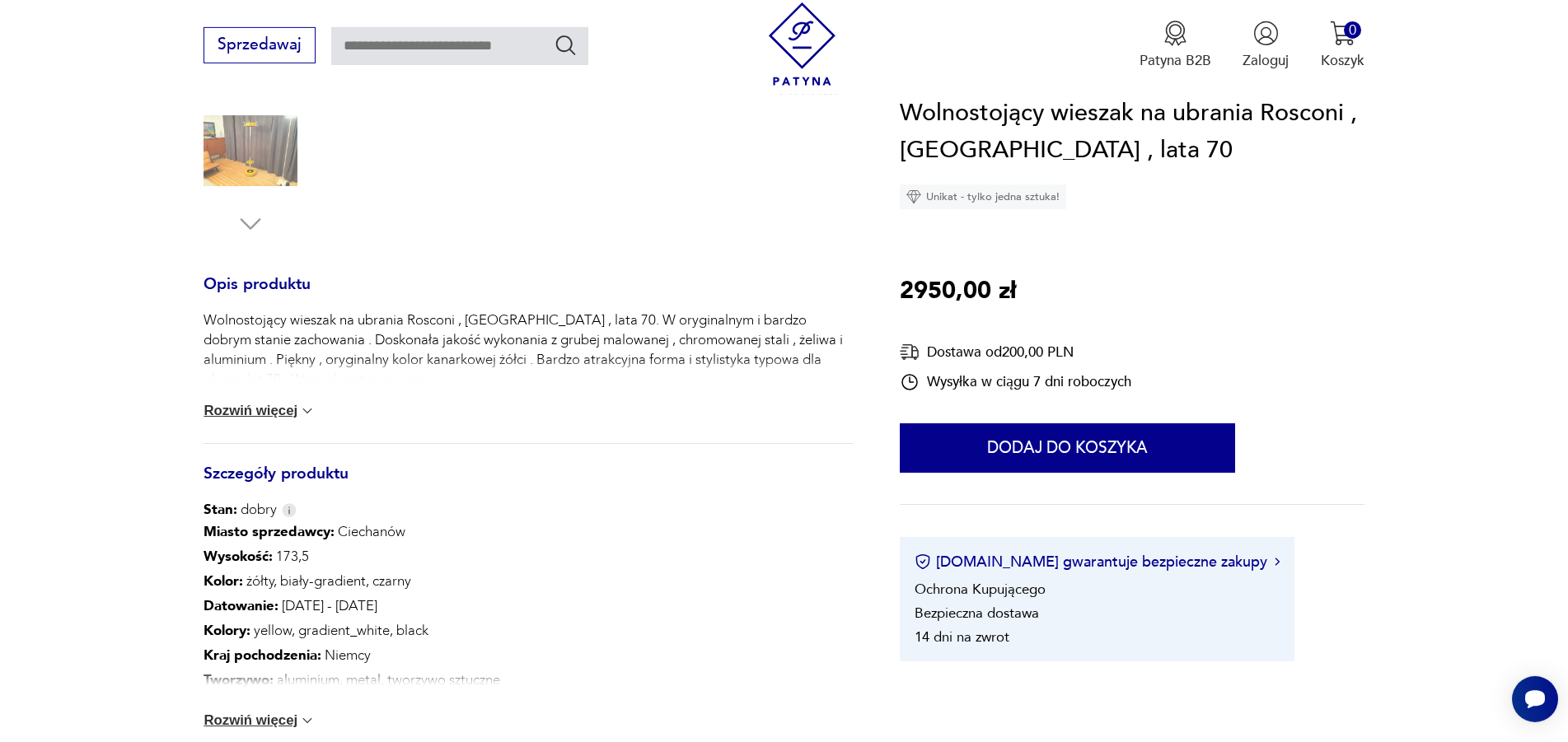
scroll to position [924, 0]
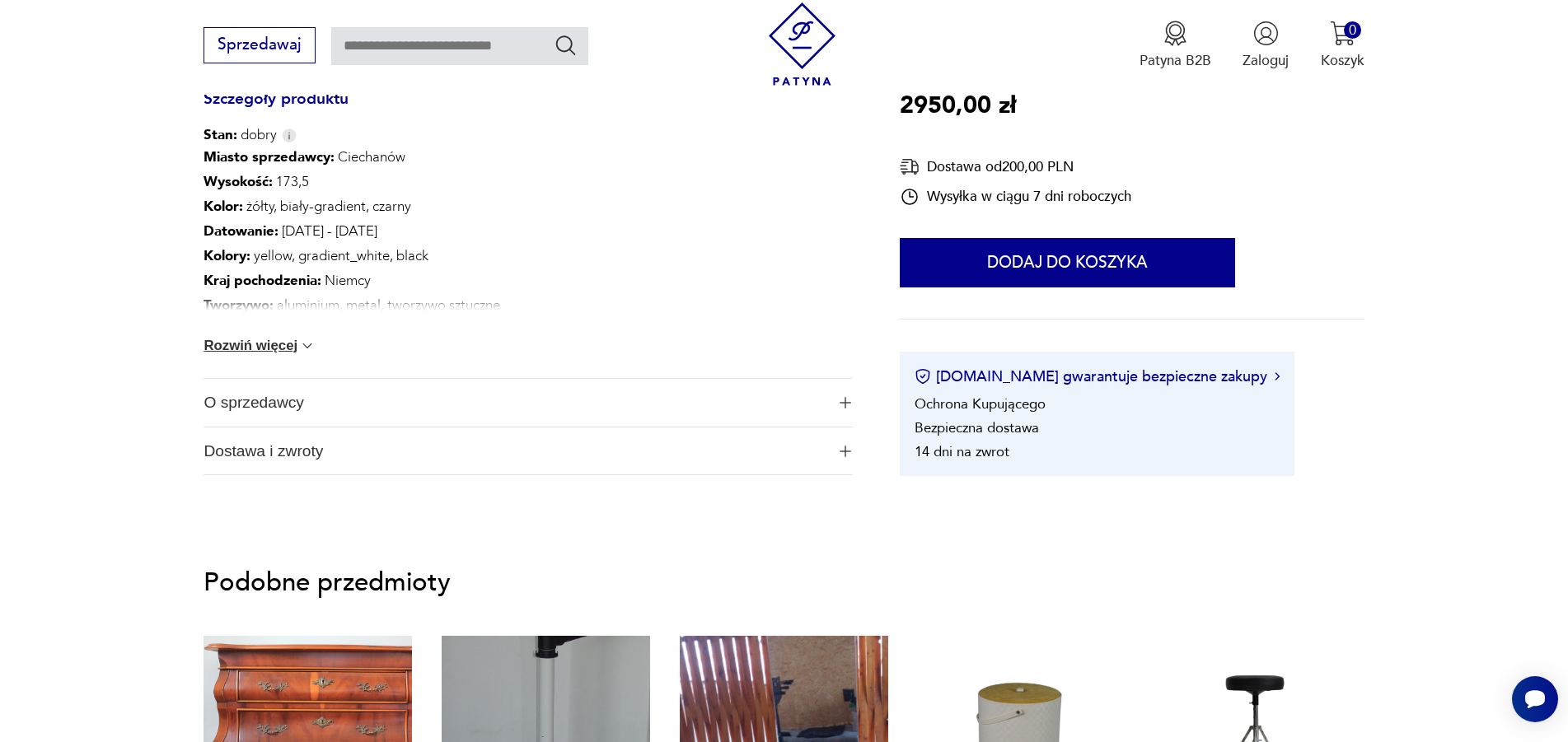
click at [286, 405] on span "O sprzedawcy" at bounding box center [514, 402] width 621 height 48
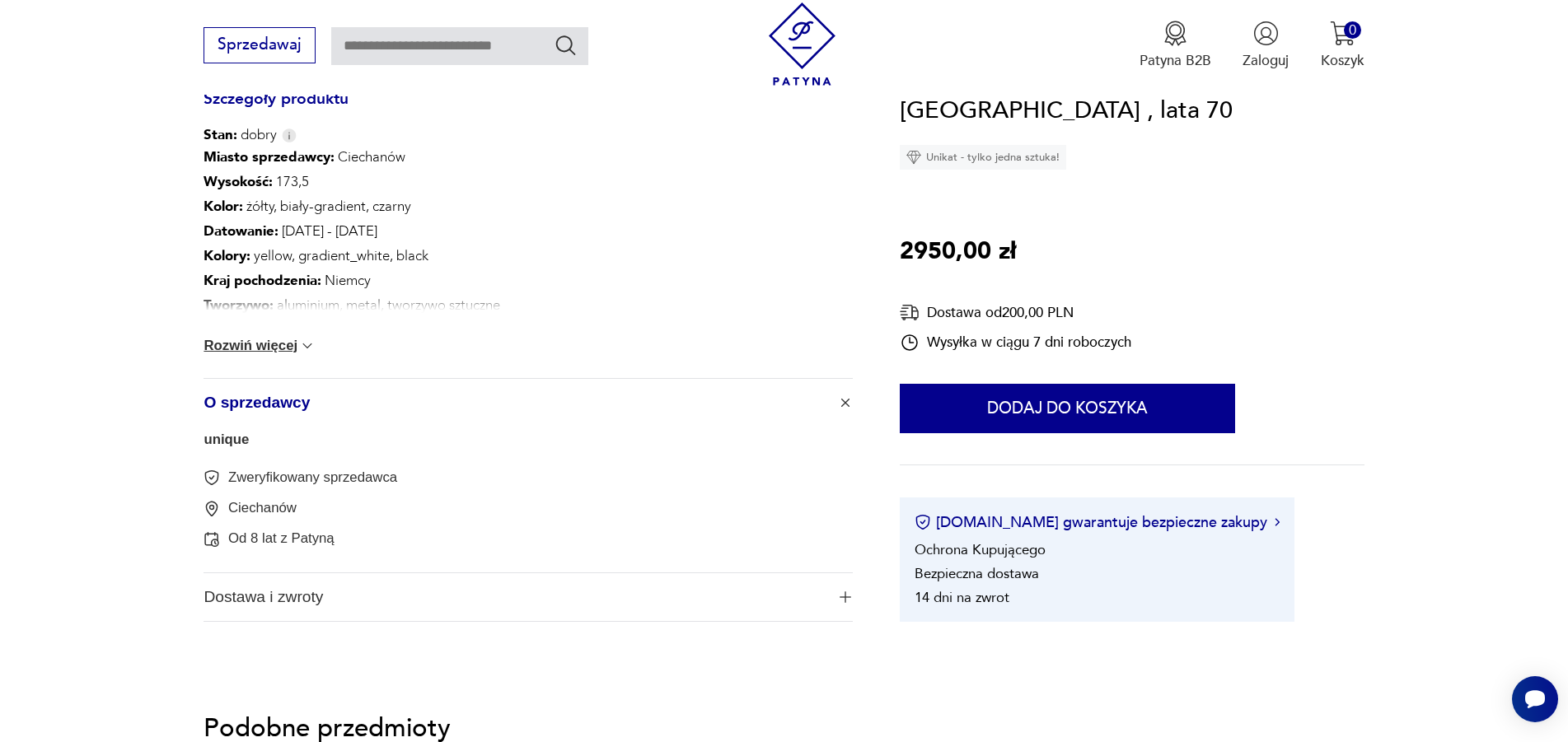
click at [223, 451] on div "unique Zweryfikowany sprzedawca Ciechanów Od 8 lat z [GEOGRAPHIC_DATA]" at bounding box center [528, 500] width 648 height 146
click at [219, 445] on link "unique" at bounding box center [226, 440] width 45 height 16
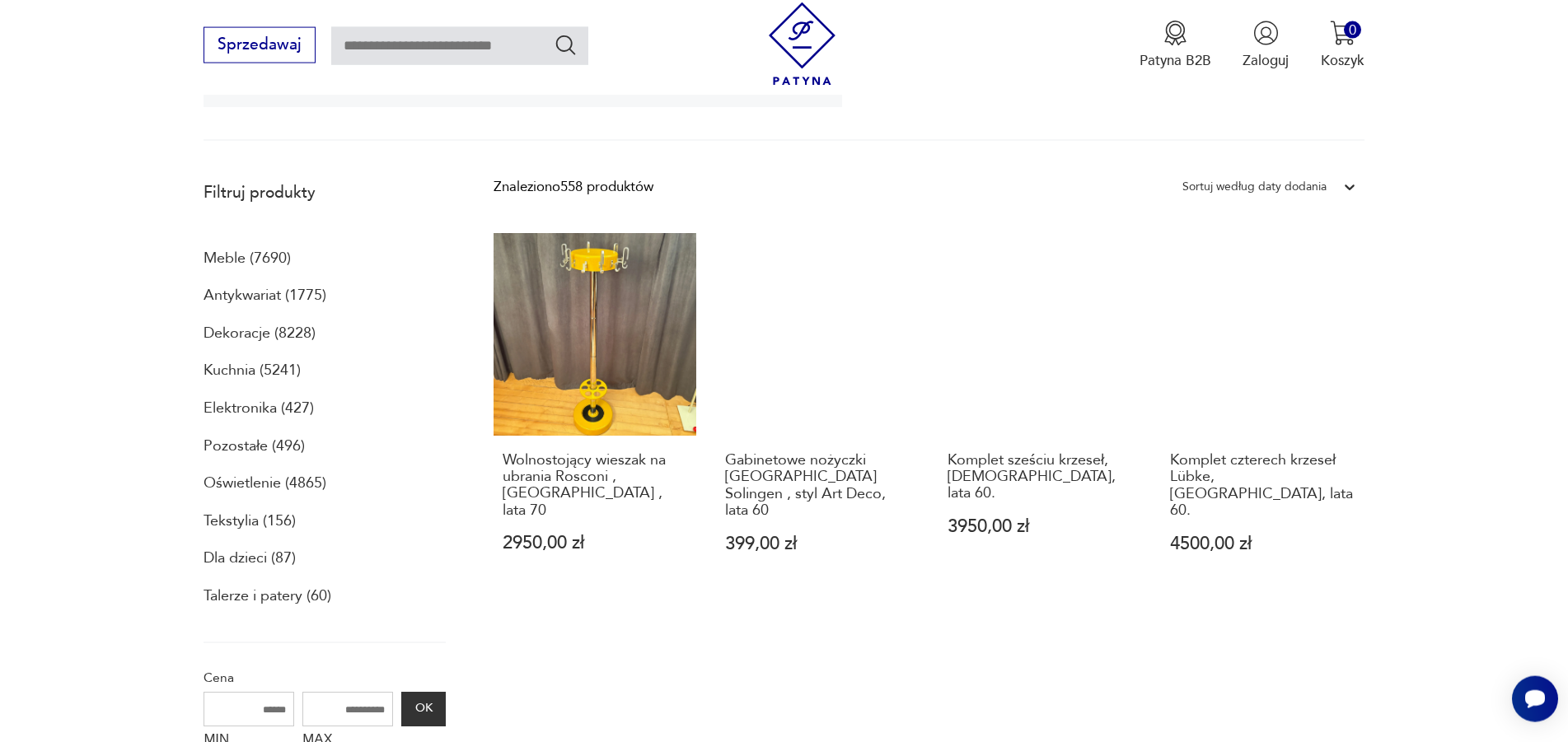
scroll to position [374, 0]
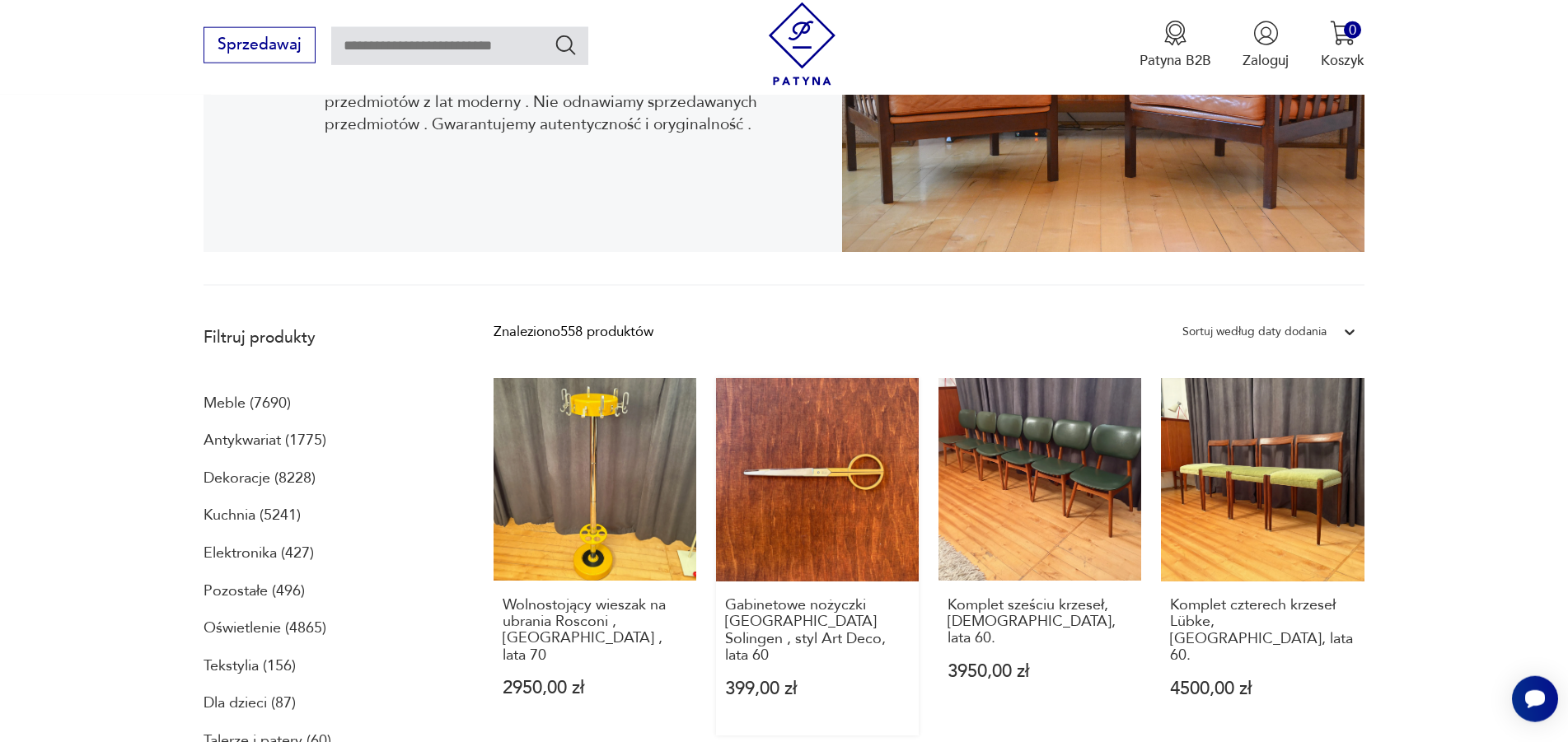
click at [793, 497] on link "Gabinetowe nożyczki [GEOGRAPHIC_DATA] Solingen , styl Art Deco, lata 60 399,00 …" at bounding box center [817, 556] width 203 height 357
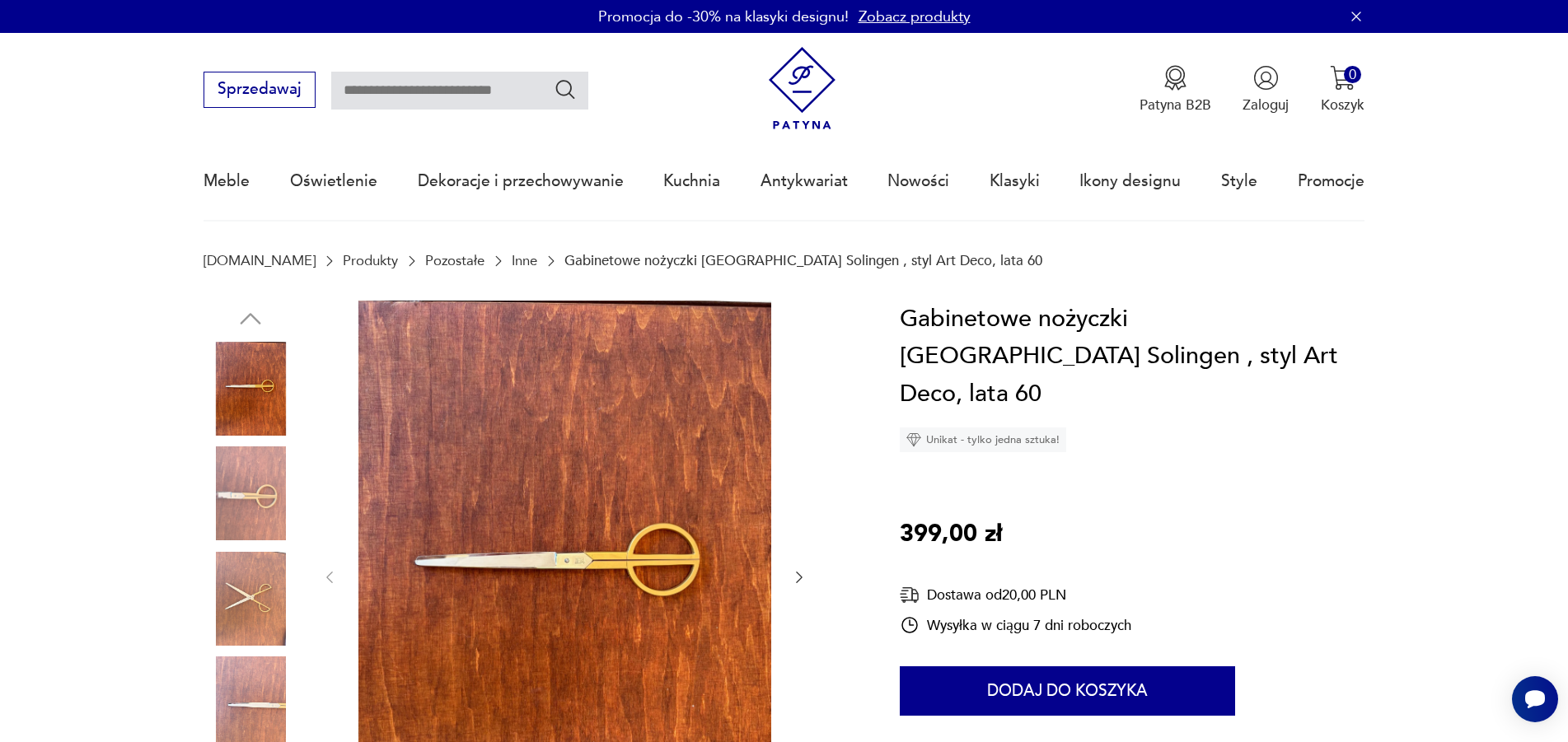
click at [796, 573] on icon "button" at bounding box center [799, 577] width 17 height 17
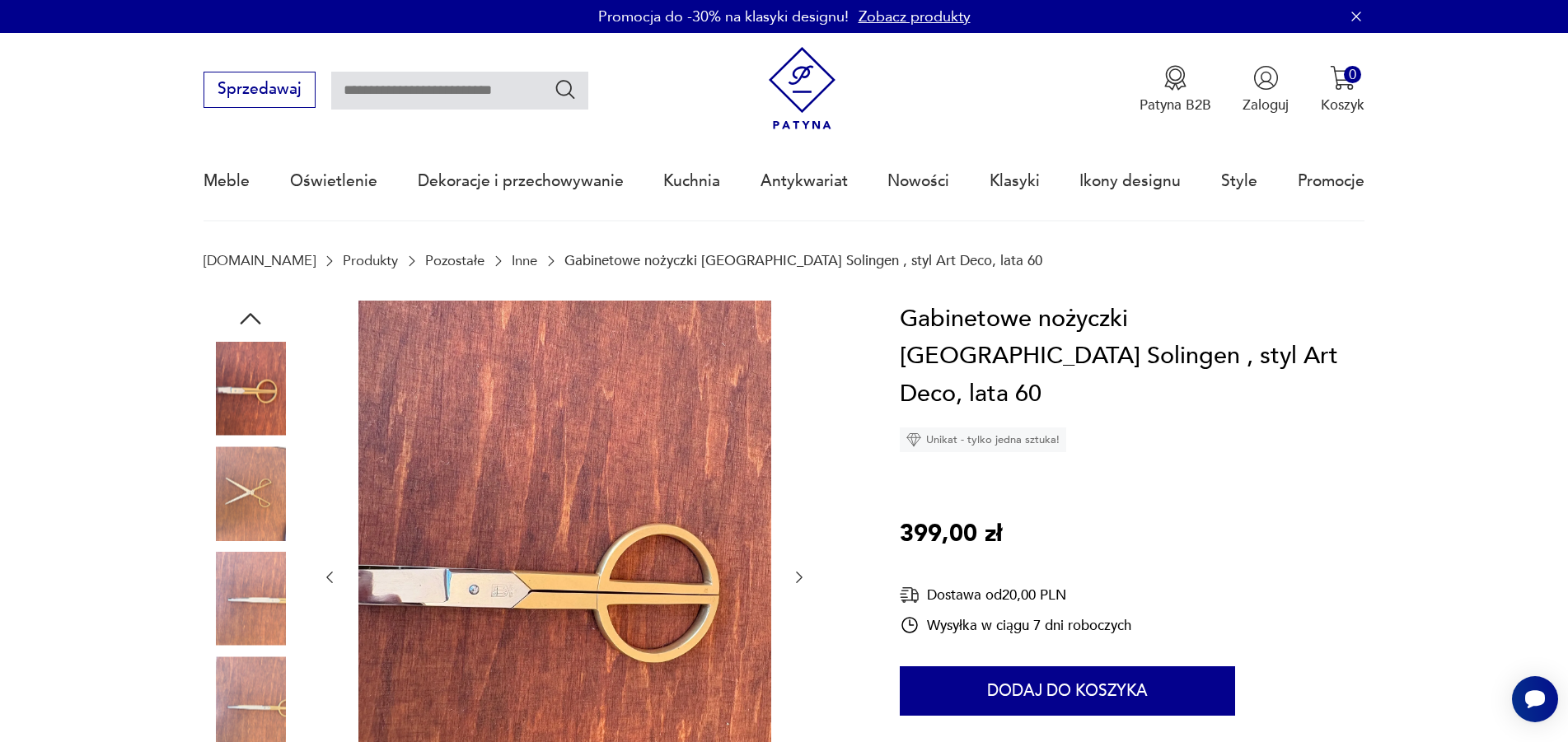
click at [796, 573] on icon "button" at bounding box center [799, 577] width 17 height 17
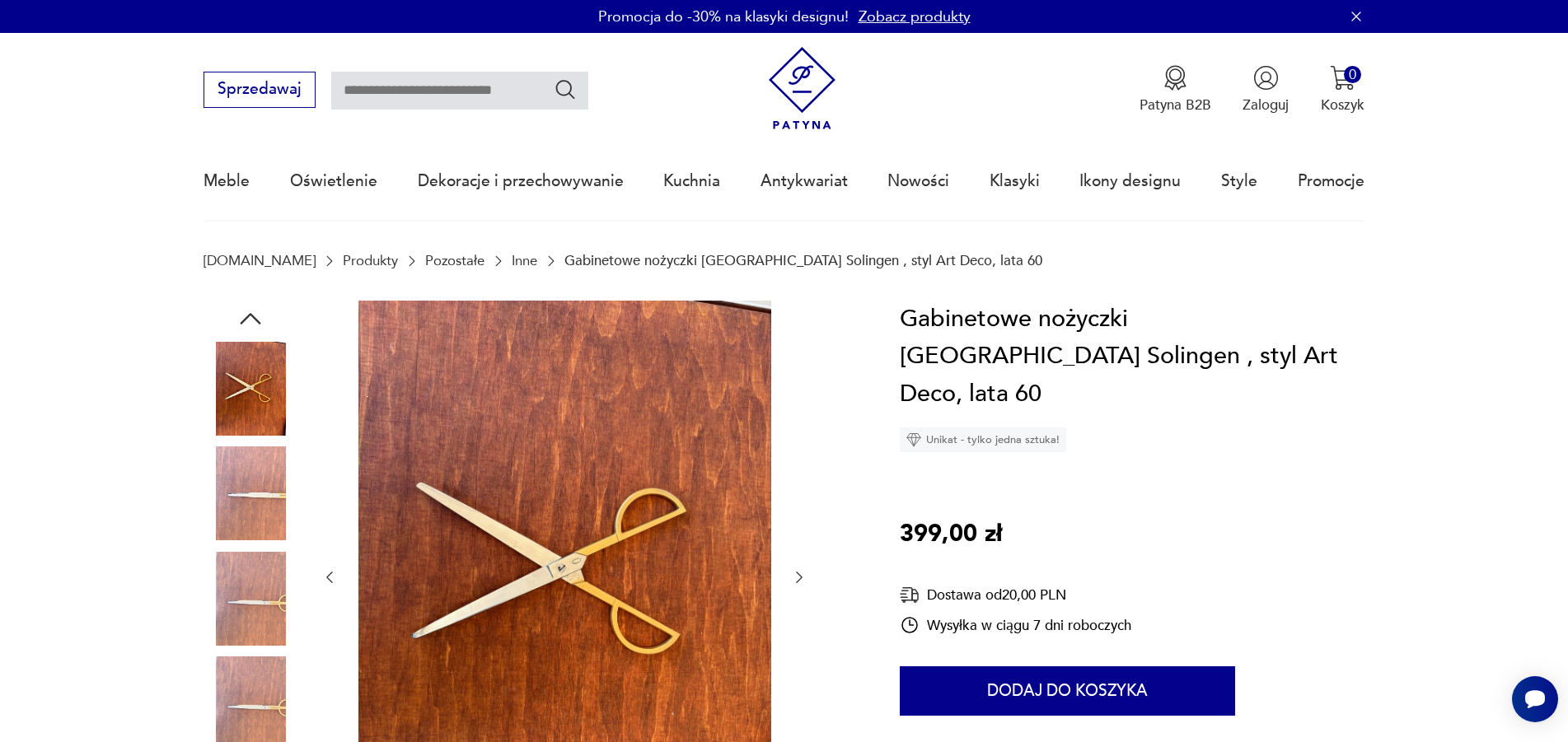
click at [796, 573] on icon "button" at bounding box center [799, 577] width 17 height 17
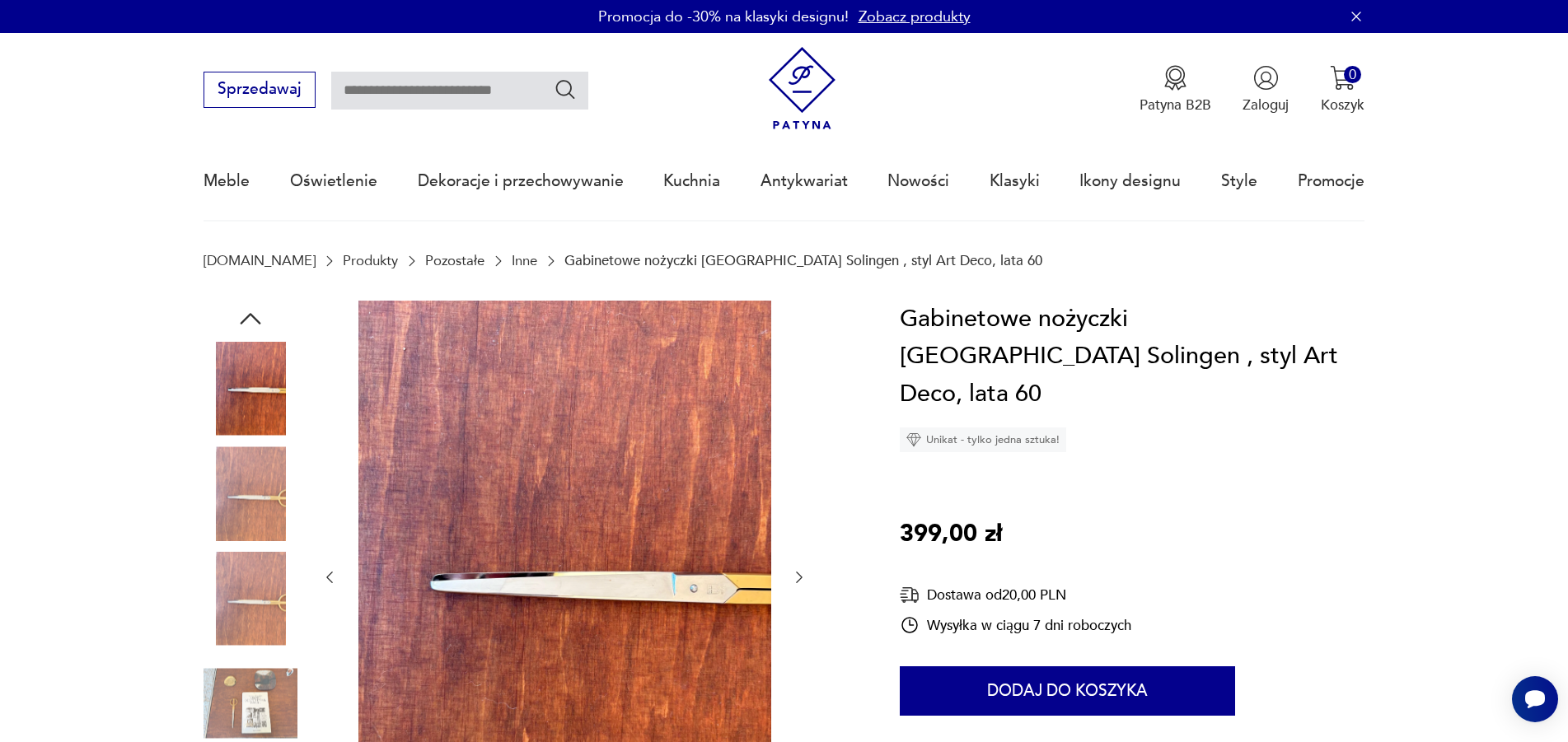
click at [796, 573] on icon "button" at bounding box center [799, 577] width 17 height 17
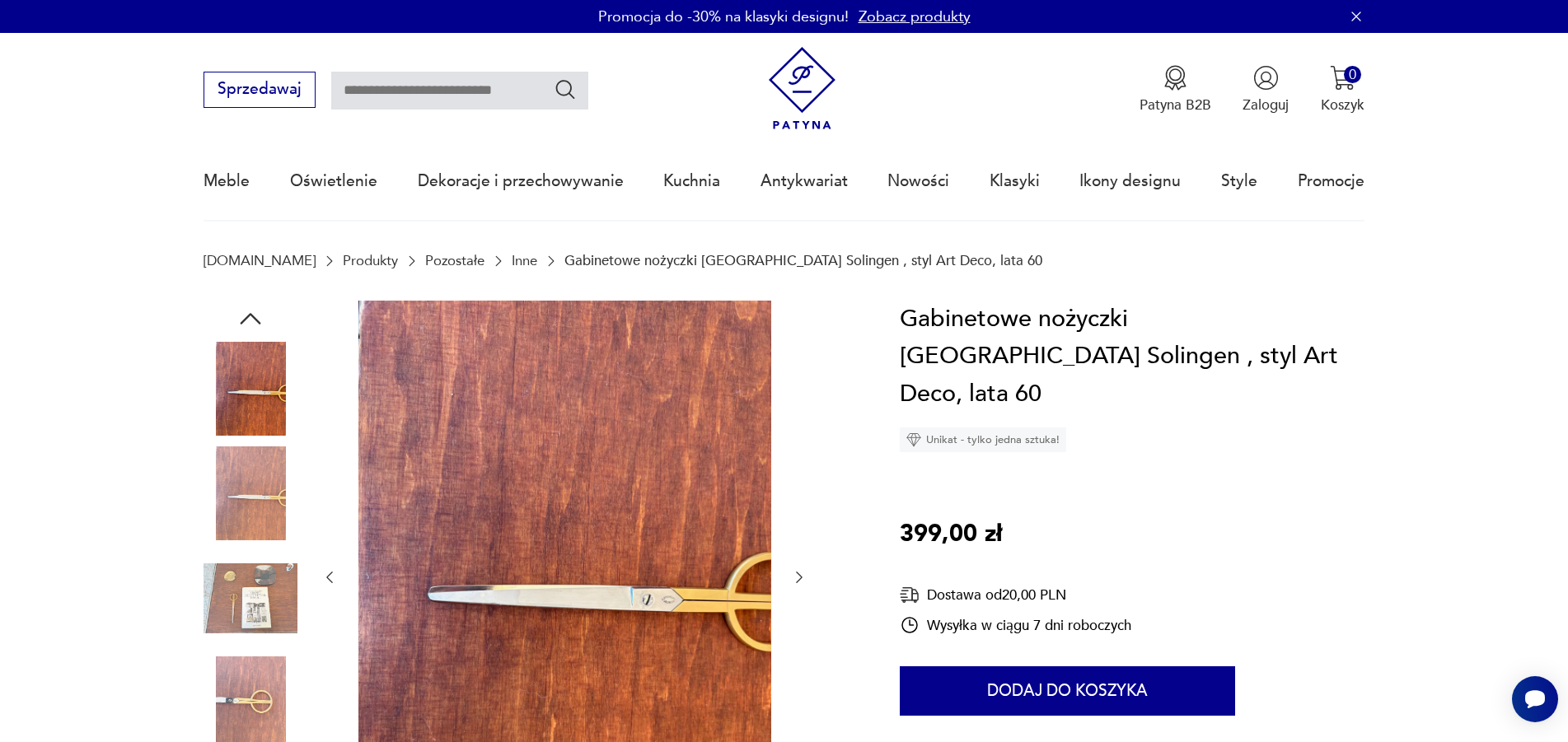
click at [796, 573] on icon "button" at bounding box center [799, 577] width 17 height 17
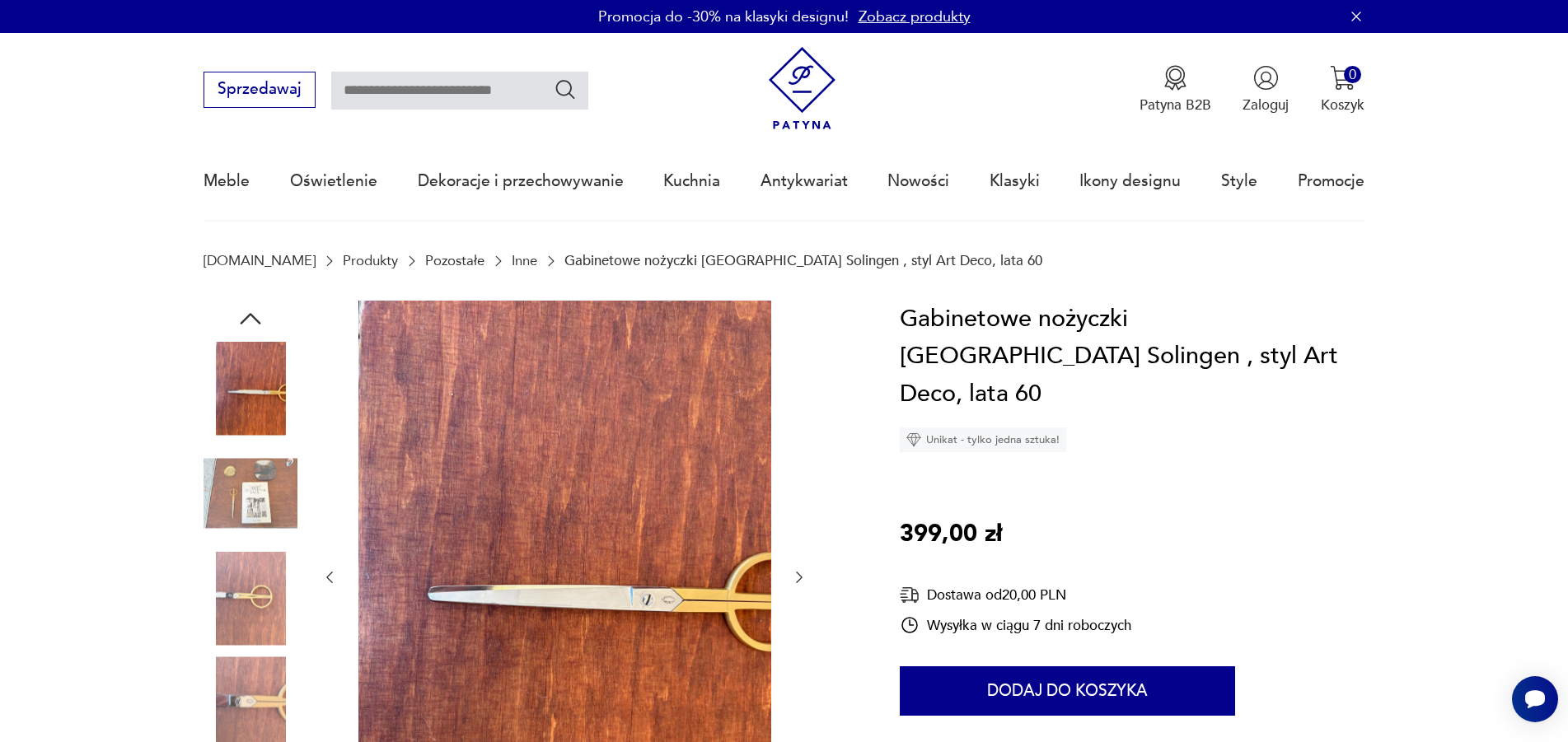
click at [796, 573] on icon "button" at bounding box center [799, 577] width 17 height 17
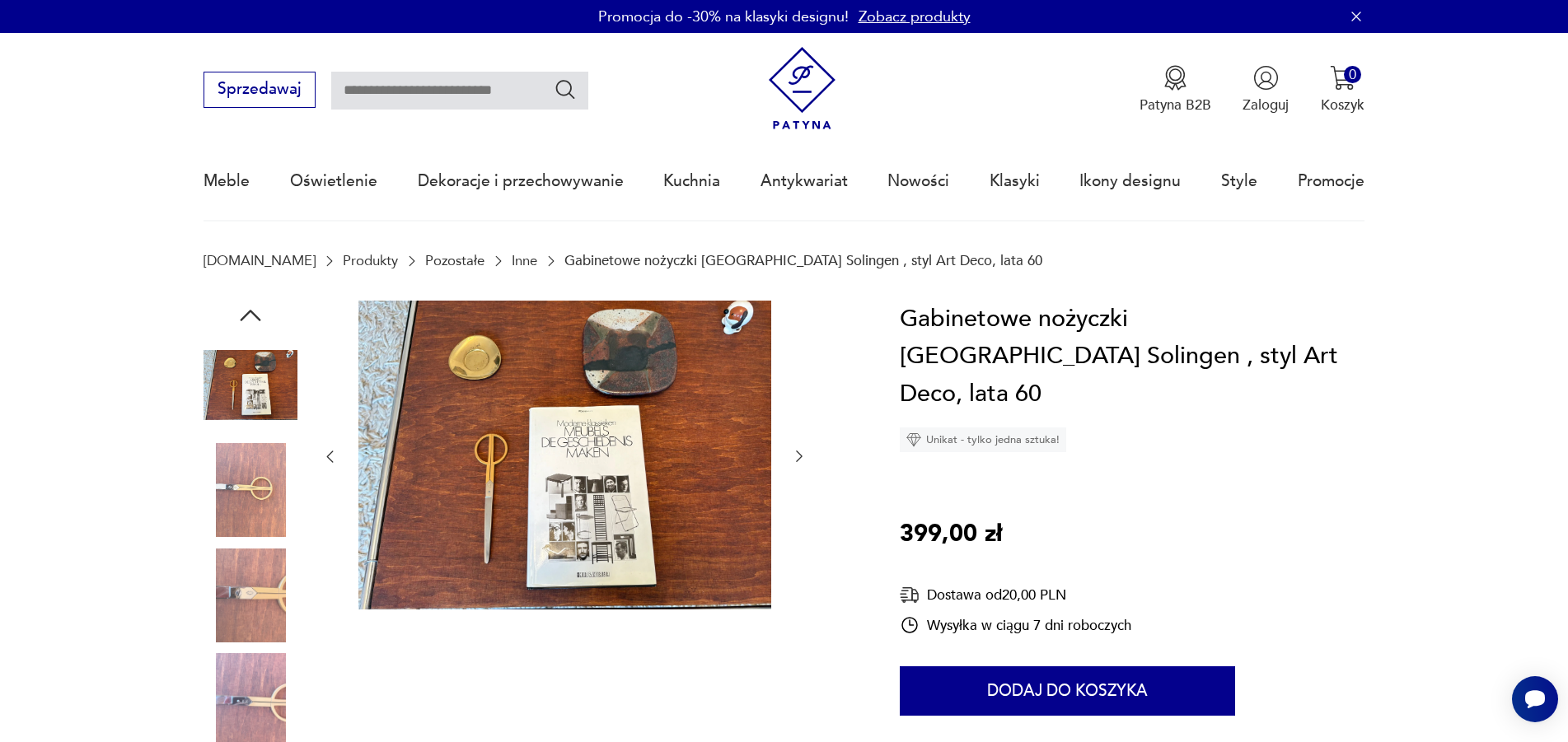
click at [631, 479] on img at bounding box center [564, 455] width 413 height 309
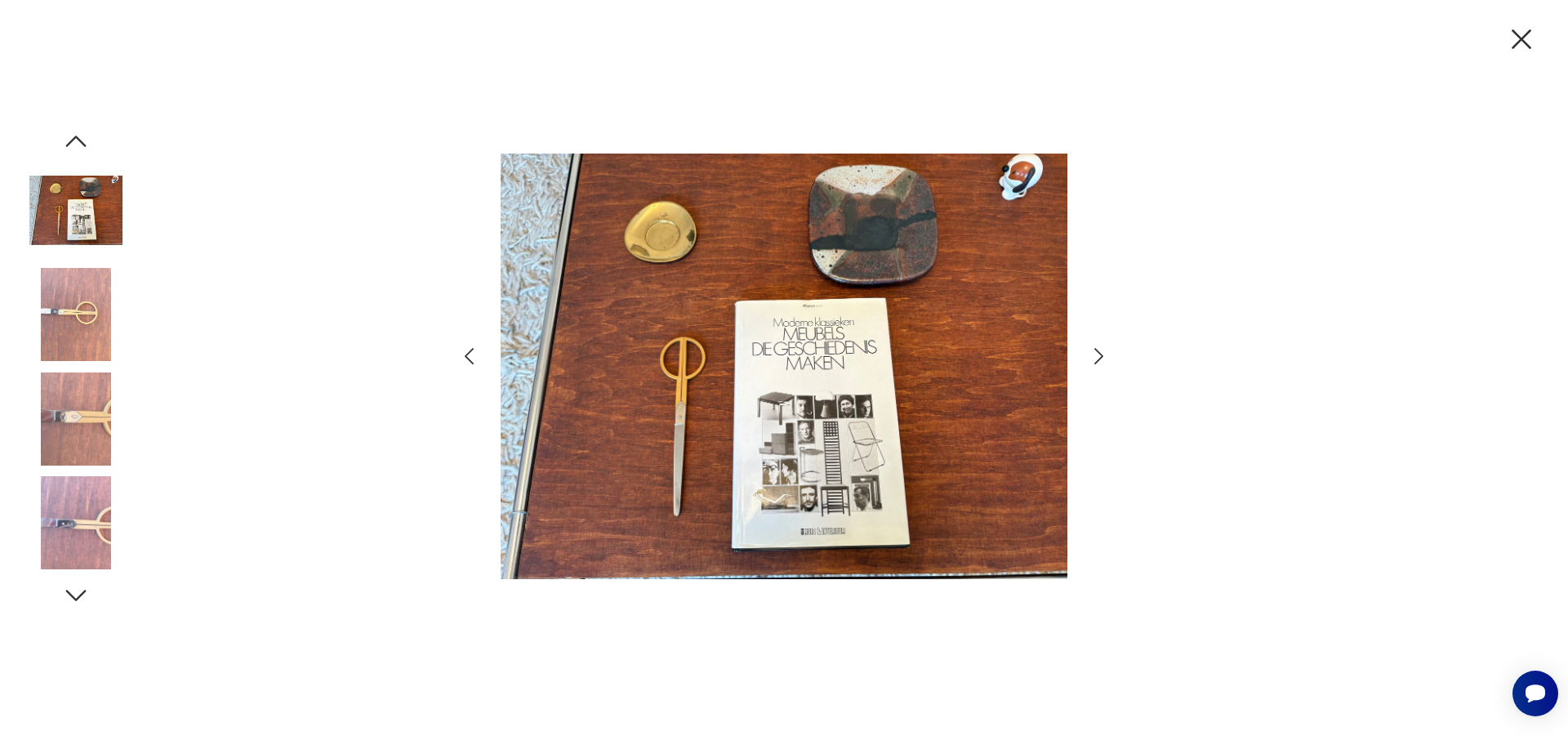
click at [1098, 357] on icon "button" at bounding box center [1098, 356] width 23 height 23
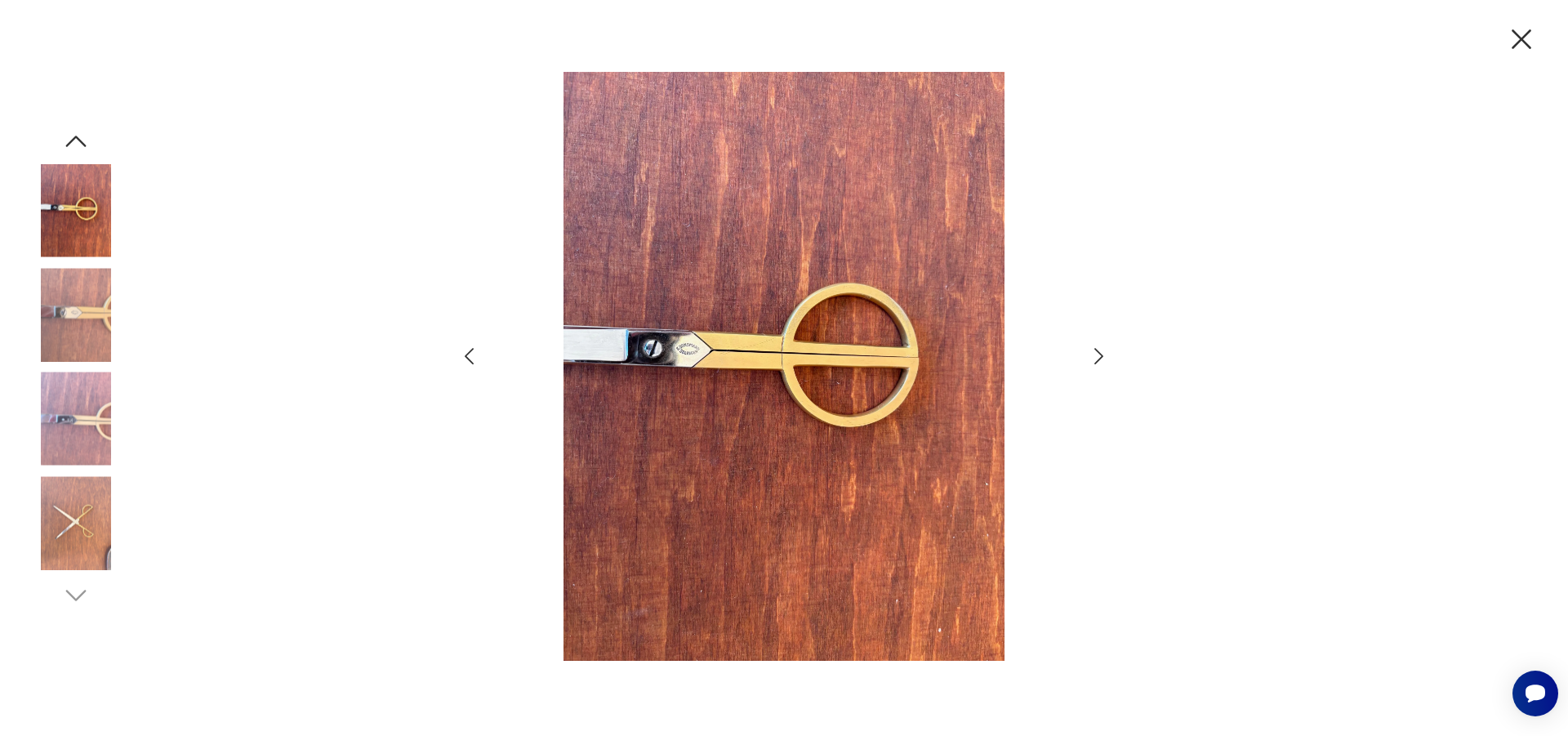
click at [1093, 359] on icon "button" at bounding box center [1098, 356] width 23 height 23
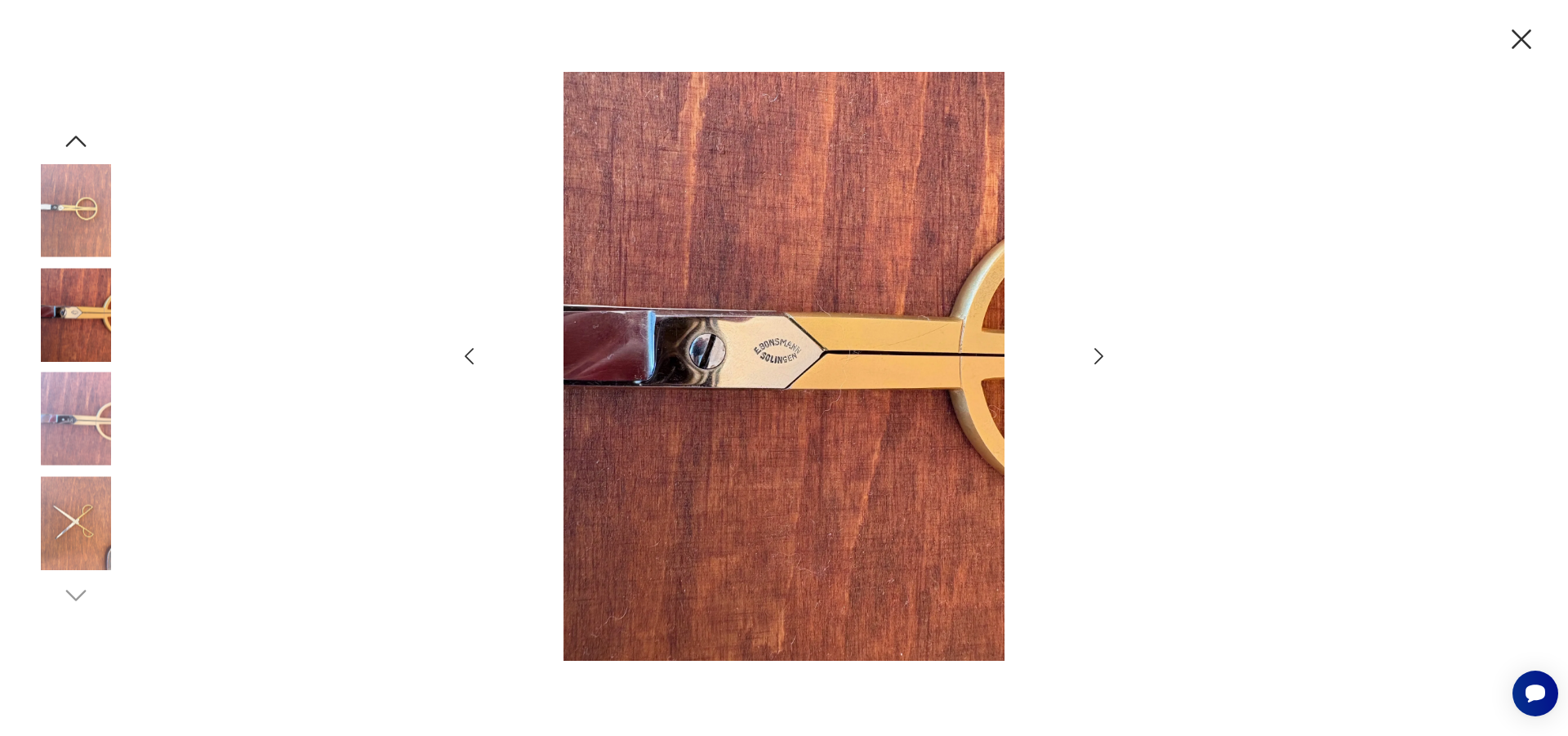
click at [1093, 359] on icon "button" at bounding box center [1098, 356] width 23 height 23
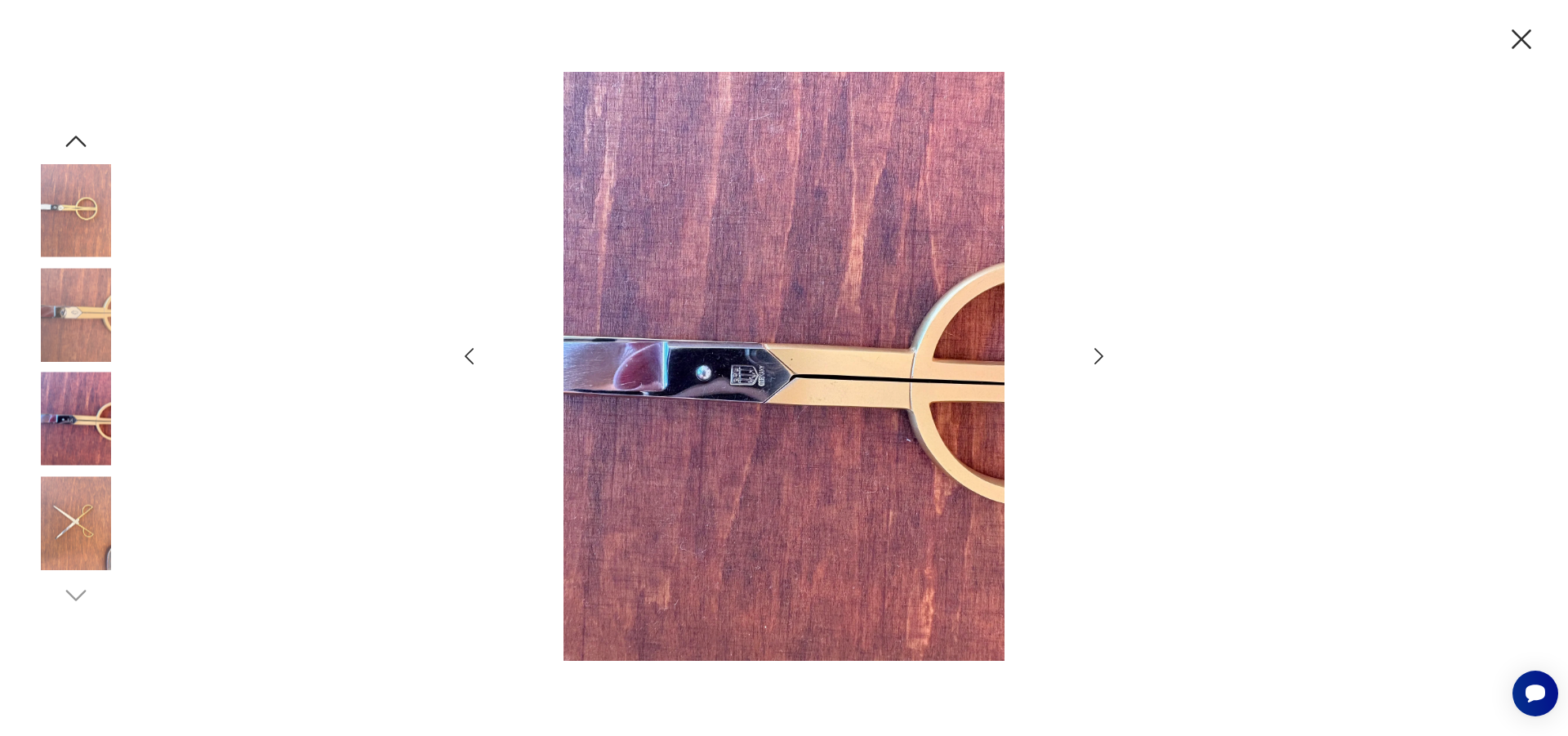
click at [1093, 359] on icon "button" at bounding box center [1098, 356] width 23 height 23
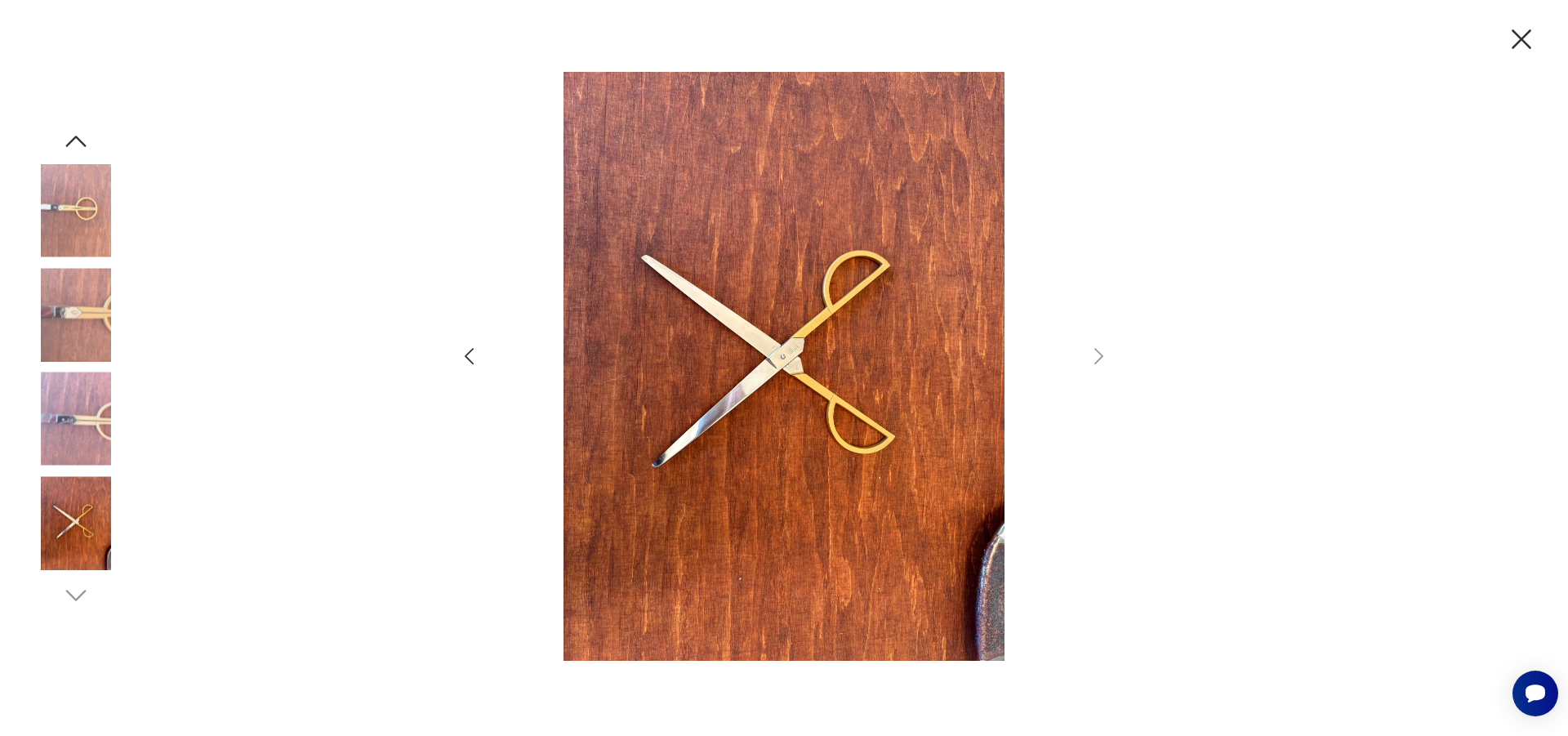
click at [1527, 41] on icon "button" at bounding box center [1521, 40] width 34 height 34
